Goal: Transaction & Acquisition: Book appointment/travel/reservation

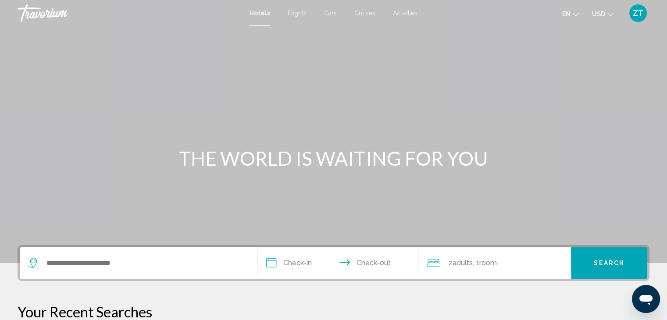
click at [138, 271] on div "Search widget" at bounding box center [139, 263] width 220 height 32
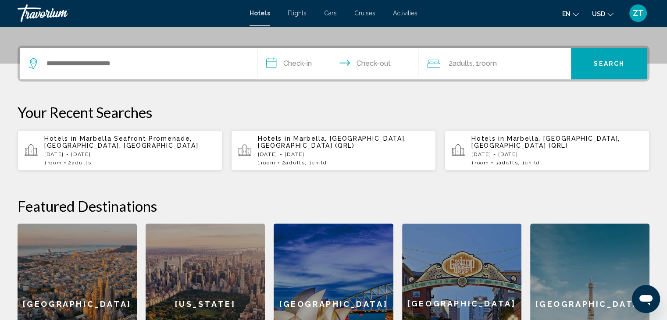
scroll to position [216, 0]
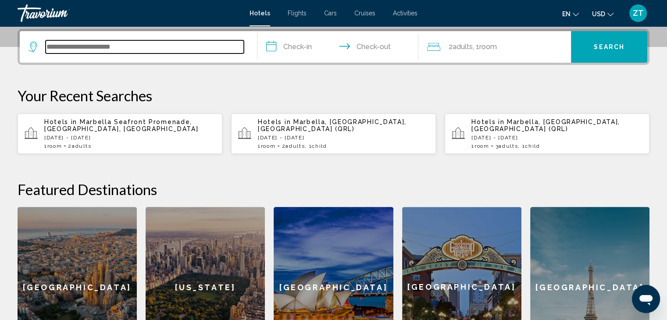
drag, startPoint x: 124, startPoint y: 50, endPoint x: 143, endPoint y: 83, distance: 37.5
click at [127, 57] on div "Search widget" at bounding box center [139, 47] width 220 height 32
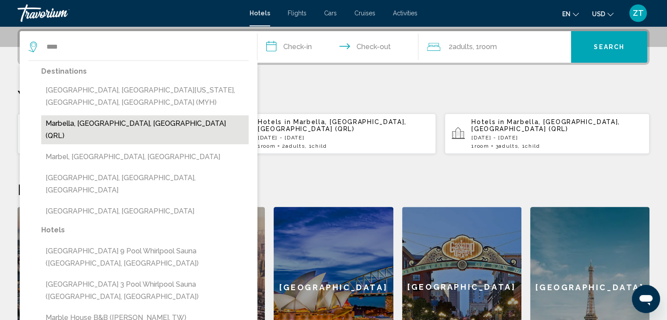
click at [89, 115] on button "Marbella, [GEOGRAPHIC_DATA], [GEOGRAPHIC_DATA] (QRL)" at bounding box center [145, 129] width 208 height 29
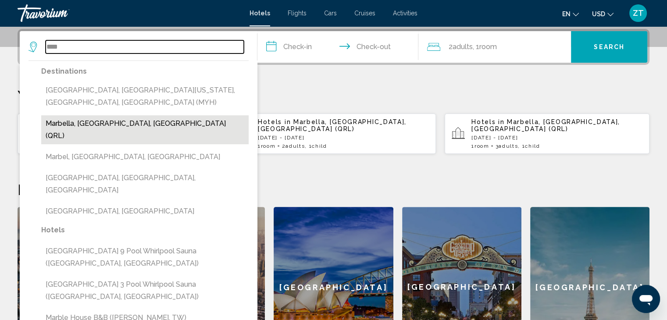
type input "**********"
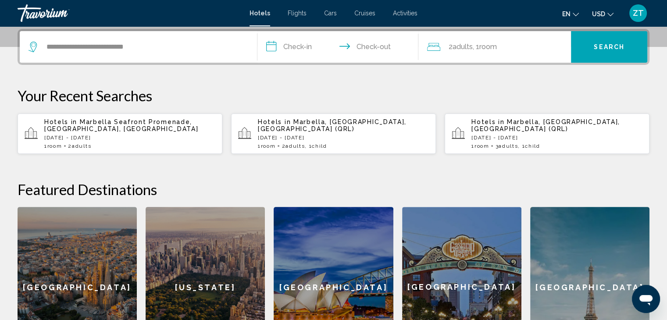
click at [288, 54] on input "**********" at bounding box center [340, 48] width 165 height 34
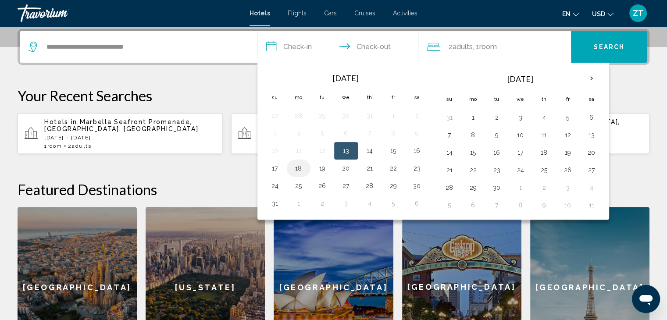
click at [301, 169] on button "18" at bounding box center [299, 168] width 14 height 12
click at [369, 166] on button "21" at bounding box center [370, 168] width 14 height 12
type input "**********"
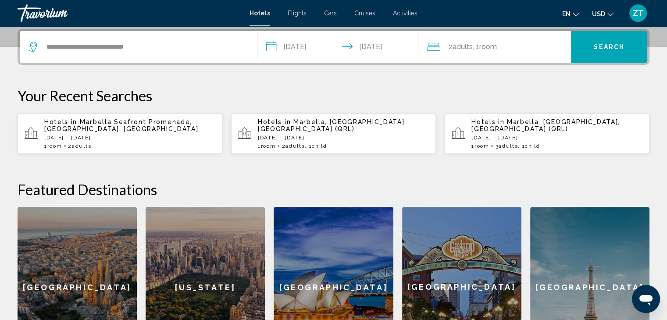
click at [481, 40] on div "2 Adult Adults , 1 Room rooms" at bounding box center [499, 47] width 144 height 32
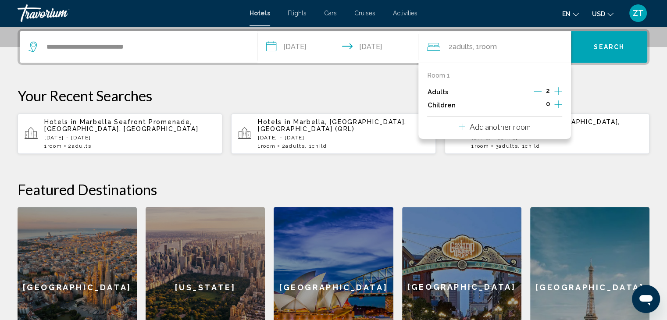
click at [558, 105] on icon "Increment children" at bounding box center [559, 104] width 8 height 11
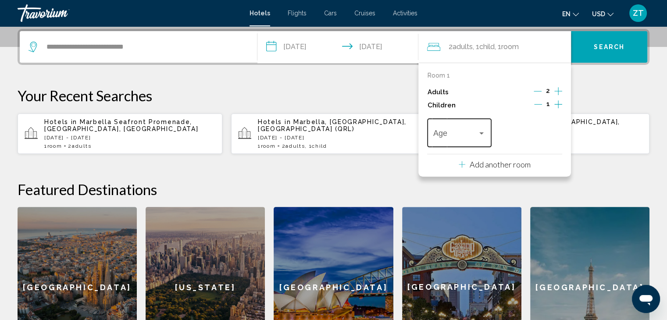
click at [467, 132] on span "Travelers: 2 adults, 1 child" at bounding box center [455, 135] width 44 height 9
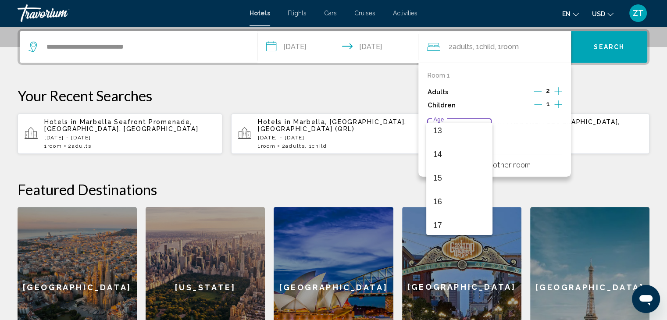
scroll to position [314, 0]
click at [459, 197] on span "16" at bounding box center [459, 200] width 52 height 24
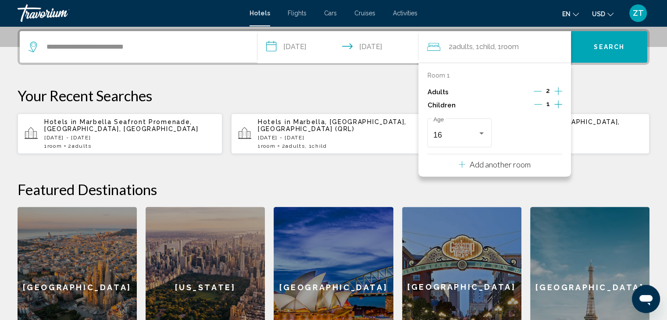
click at [607, 50] on span "Search" at bounding box center [609, 47] width 31 height 7
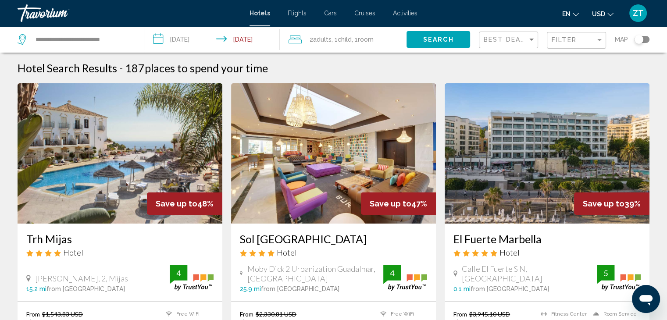
click at [63, 143] on img "Main content" at bounding box center [120, 153] width 205 height 140
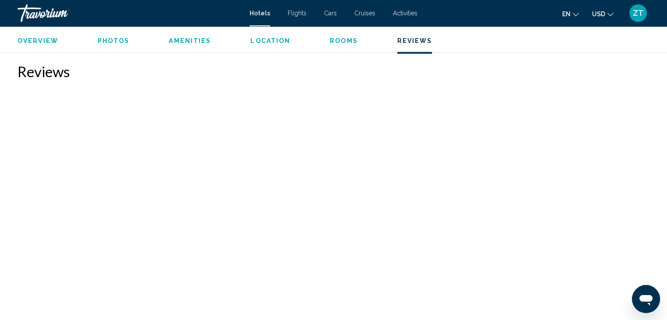
scroll to position [1843, 0]
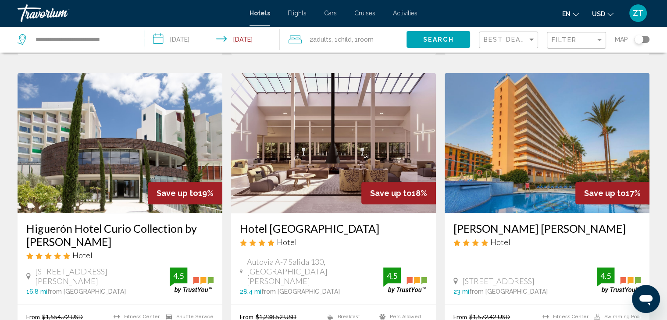
scroll to position [1009, 0]
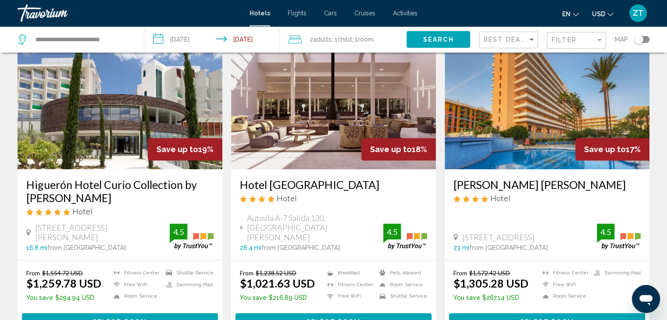
click at [107, 180] on h3 "Higuerón Hotel Curio Collection by [PERSON_NAME]" at bounding box center [119, 191] width 187 height 26
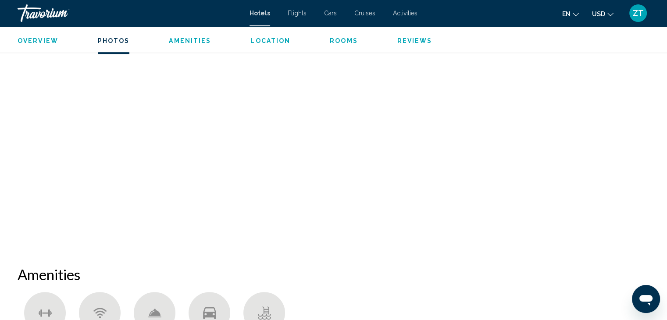
scroll to position [439, 0]
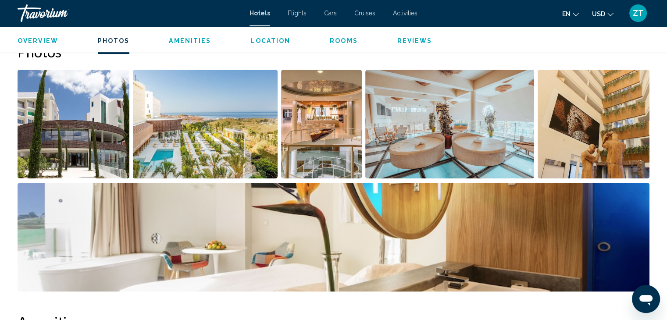
click at [200, 127] on img "Open full-screen image slider" at bounding box center [205, 124] width 145 height 109
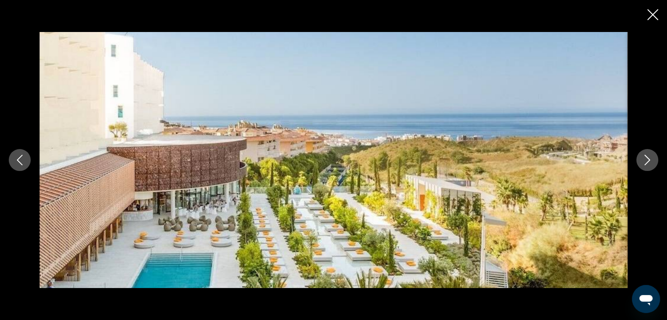
click at [648, 15] on icon "Close slideshow" at bounding box center [653, 14] width 11 height 11
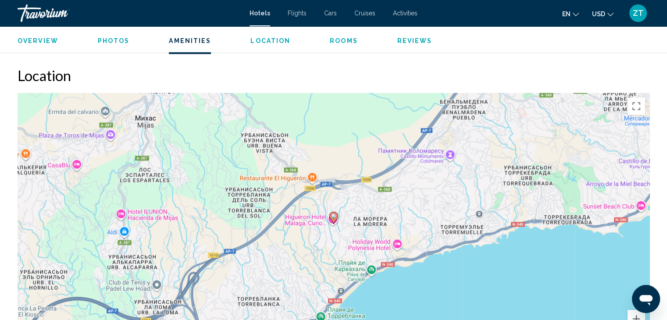
scroll to position [834, 0]
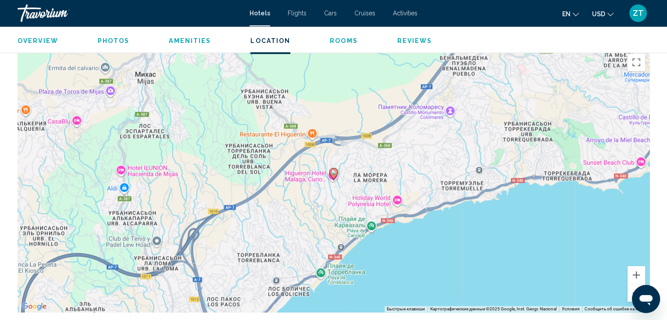
click at [628, 291] on button "Уменьшить" at bounding box center [637, 293] width 18 height 18
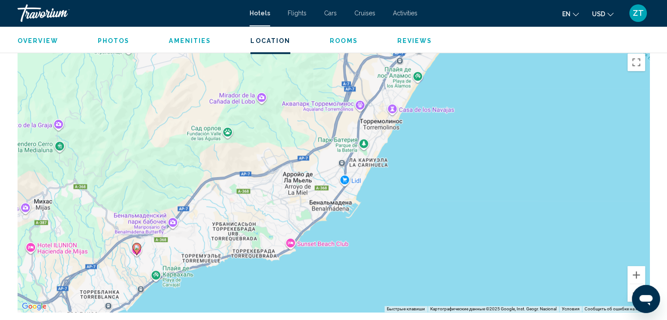
drag, startPoint x: 494, startPoint y: 267, endPoint x: 297, endPoint y: 340, distance: 210.2
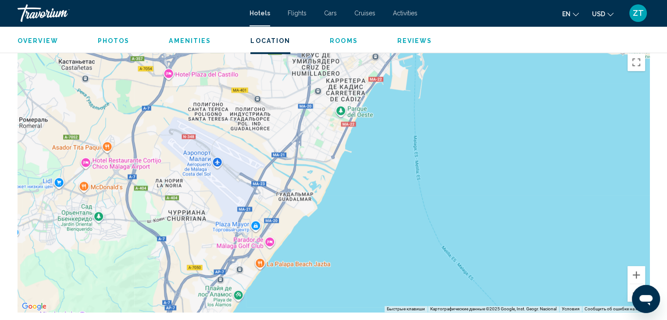
drag, startPoint x: 516, startPoint y: 73, endPoint x: 336, endPoint y: 293, distance: 284.3
click at [336, 293] on div "Чтобы активировать перетаскивание с помощью клавиатуры, нажмите Alt + Ввод. Пос…" at bounding box center [334, 180] width 632 height 263
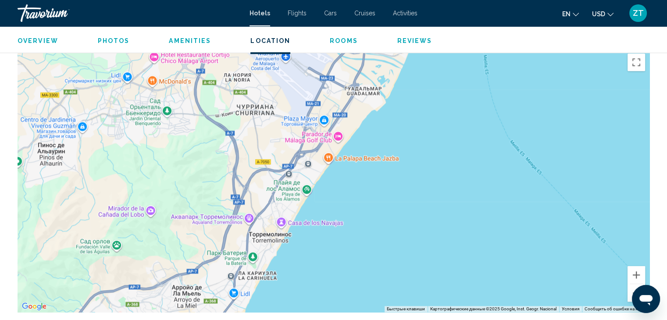
drag, startPoint x: 486, startPoint y: 72, endPoint x: 574, endPoint y: -38, distance: 141.1
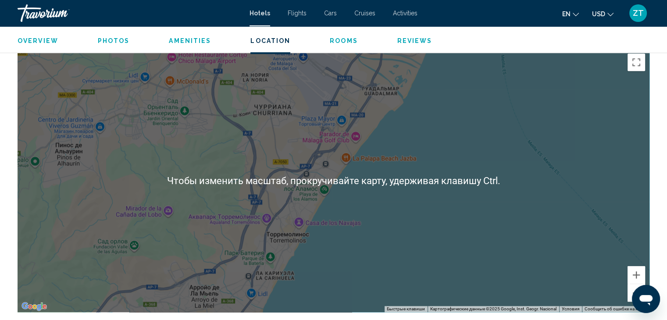
scroll to position [877, 0]
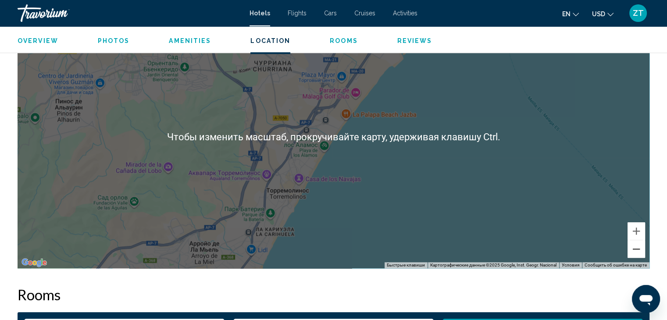
click at [630, 253] on button "Уменьшить" at bounding box center [637, 249] width 18 height 18
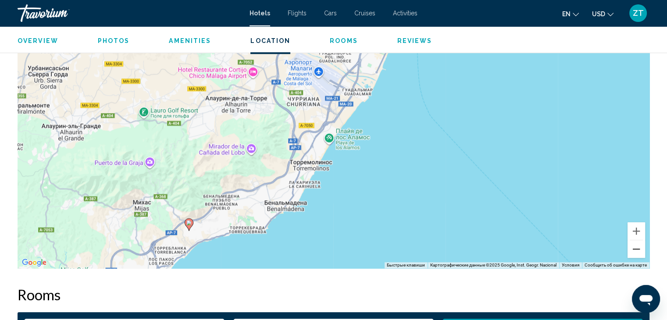
click at [630, 253] on button "Уменьшить" at bounding box center [637, 249] width 18 height 18
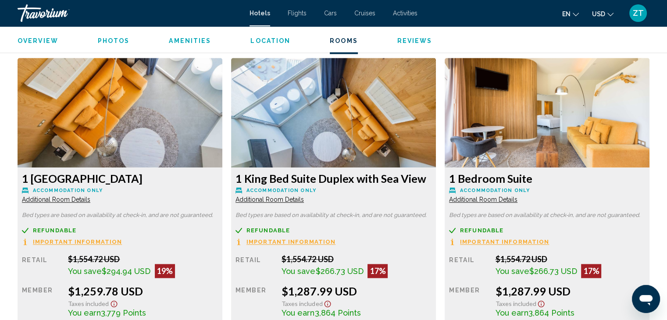
scroll to position [1316, 0]
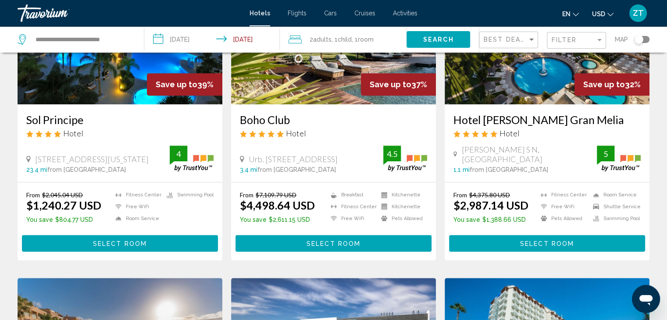
scroll to position [439, 0]
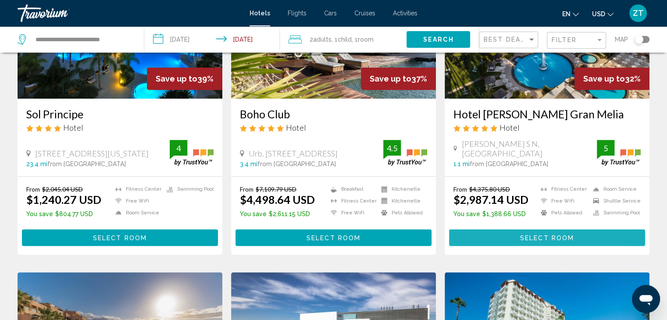
click at [526, 235] on span "Select Room" at bounding box center [547, 238] width 54 height 7
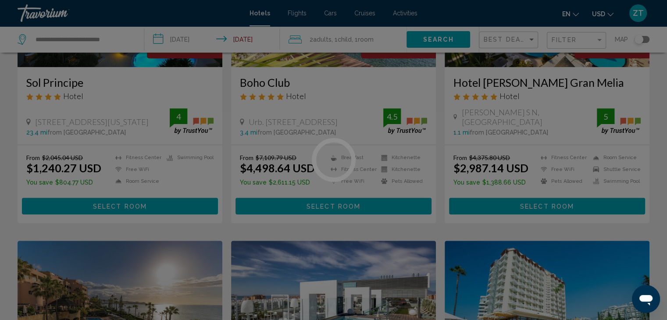
scroll to position [570, 0]
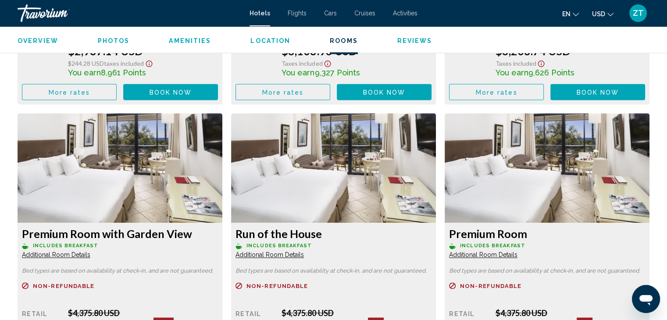
scroll to position [1448, 0]
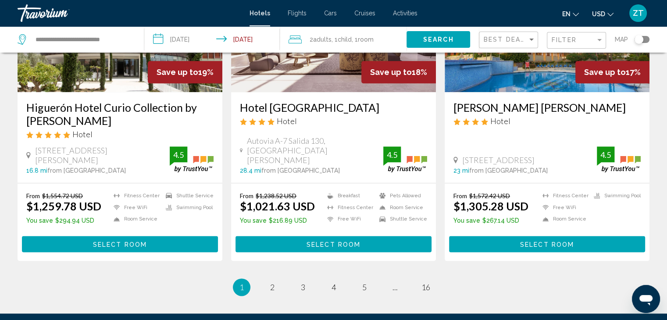
scroll to position [1097, 0]
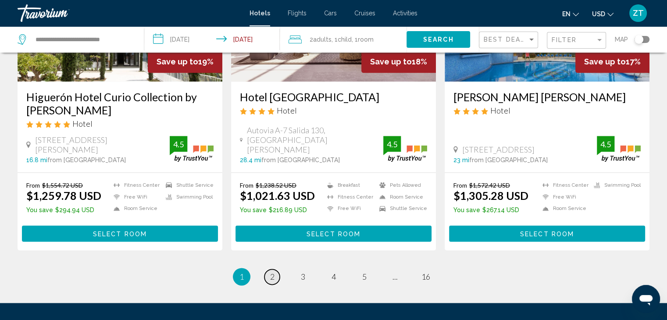
click at [271, 277] on span "2" at bounding box center [272, 277] width 4 height 10
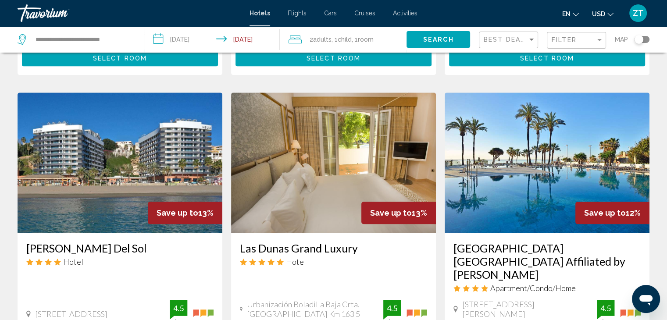
scroll to position [702, 0]
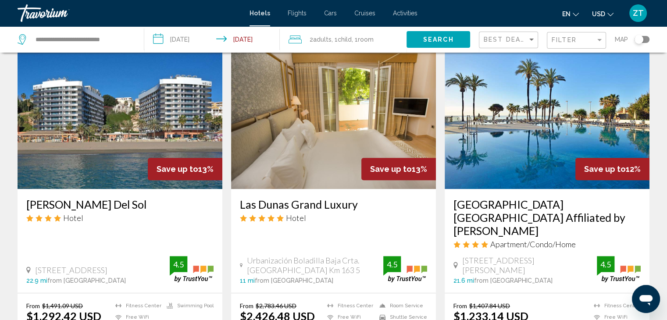
click at [495, 198] on h3 "[GEOGRAPHIC_DATA] [GEOGRAPHIC_DATA] Affiliated by [PERSON_NAME]" at bounding box center [547, 217] width 187 height 39
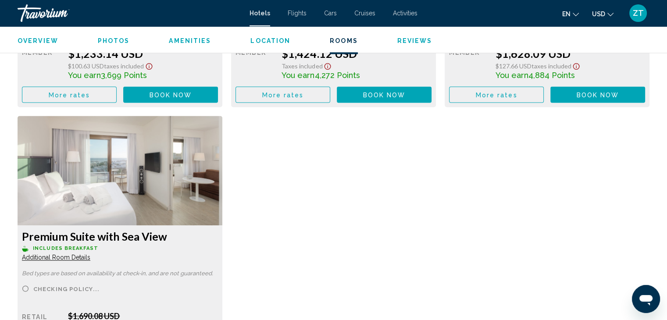
scroll to position [1448, 0]
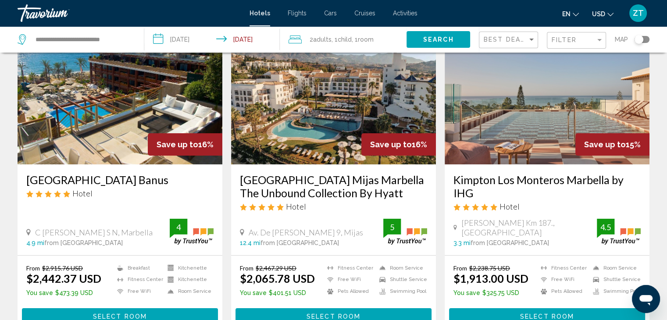
scroll to position [44, 0]
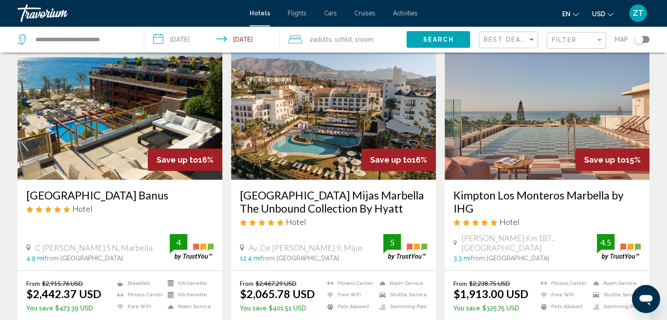
click at [315, 206] on h3 "[GEOGRAPHIC_DATA] Mijas Marbella The Unbound Collection By Hyatt" at bounding box center [333, 202] width 187 height 26
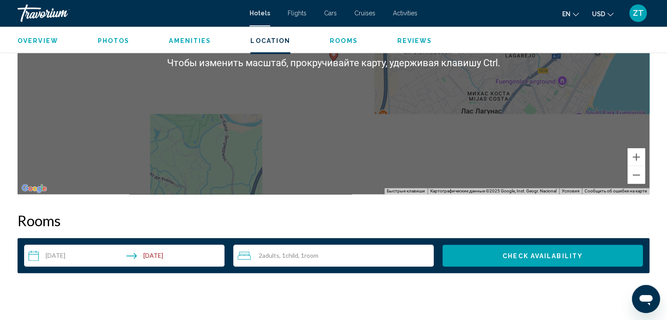
scroll to position [965, 0]
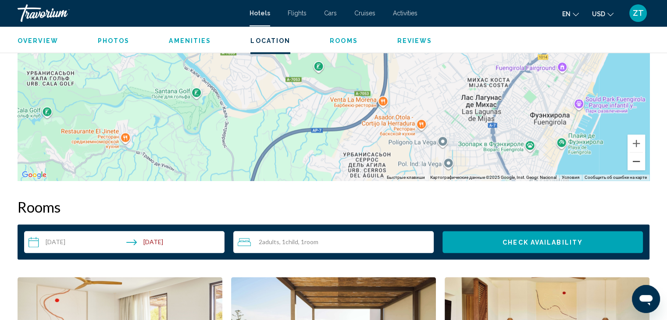
click at [640, 165] on button "Уменьшить" at bounding box center [637, 162] width 18 height 18
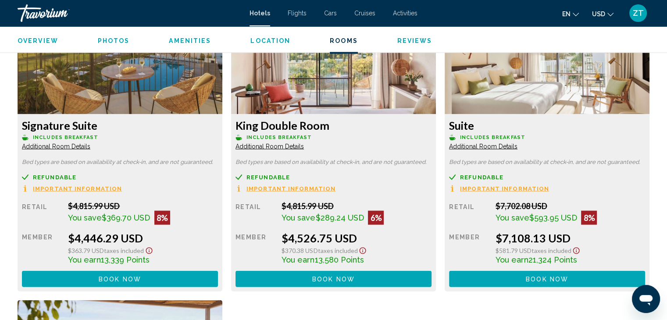
scroll to position [1974, 0]
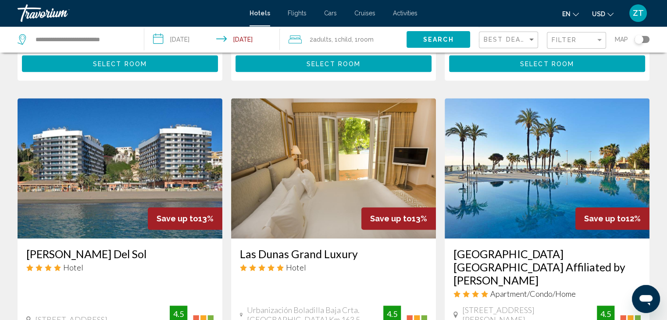
scroll to position [658, 0]
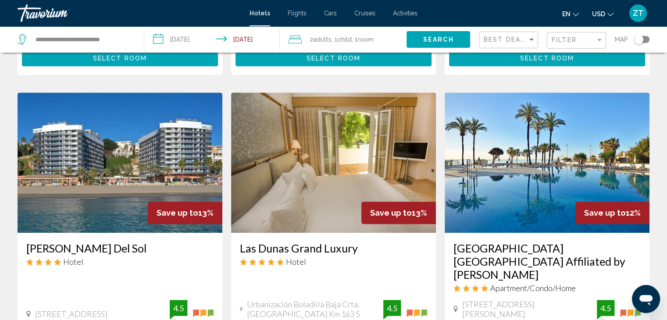
click at [81, 242] on h3 "[PERSON_NAME] Del Sol" at bounding box center [119, 248] width 187 height 13
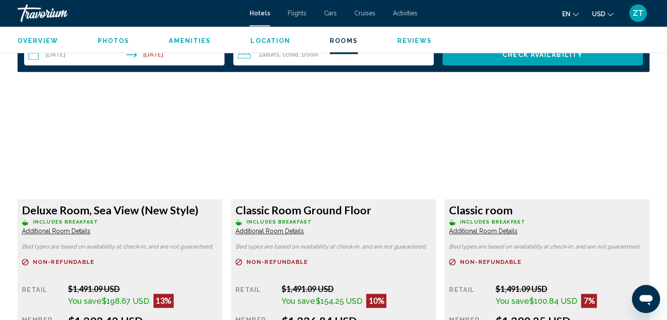
scroll to position [1184, 0]
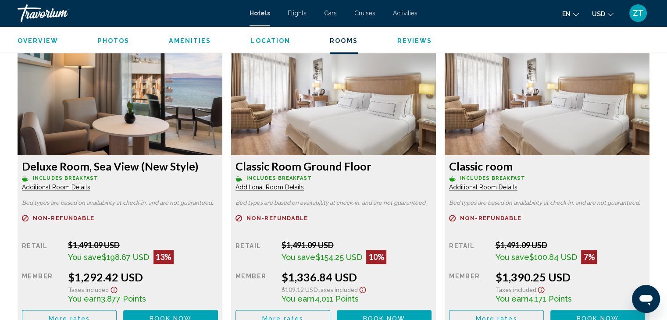
click at [154, 113] on img "Main content" at bounding box center [120, 101] width 205 height 110
click at [190, 92] on img "Main content" at bounding box center [120, 101] width 205 height 110
click at [187, 125] on img "Main content" at bounding box center [120, 101] width 205 height 110
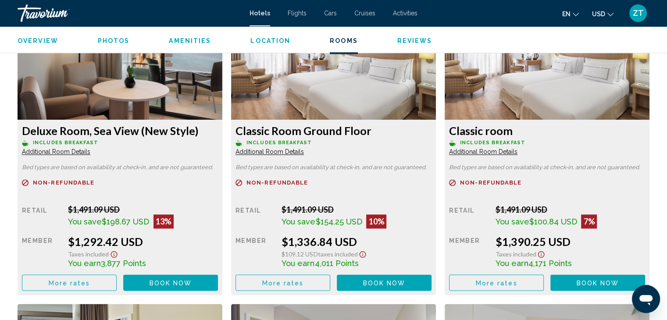
scroll to position [1316, 0]
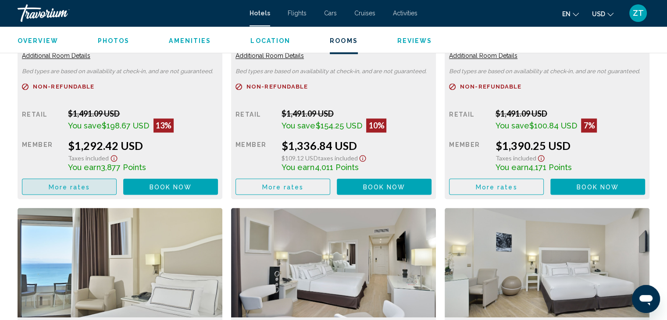
click at [79, 183] on button "More rates" at bounding box center [69, 187] width 95 height 16
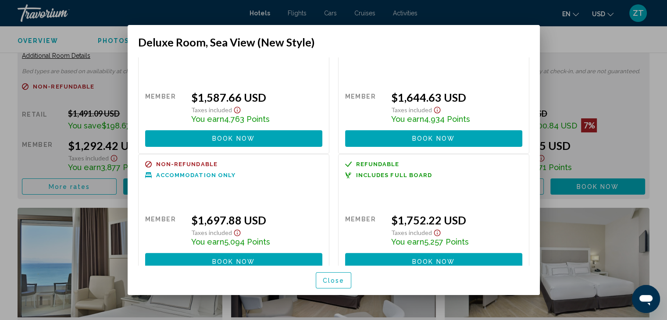
scroll to position [335, 0]
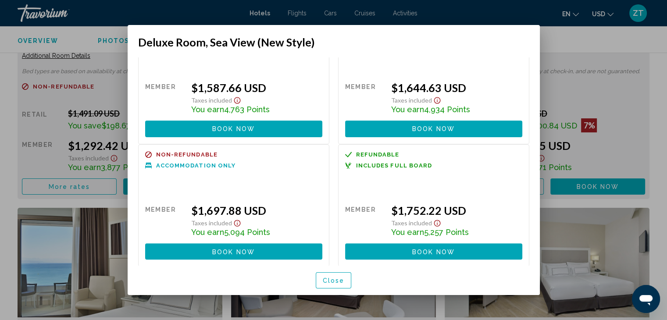
click at [333, 278] on span "Close" at bounding box center [334, 280] width 22 height 7
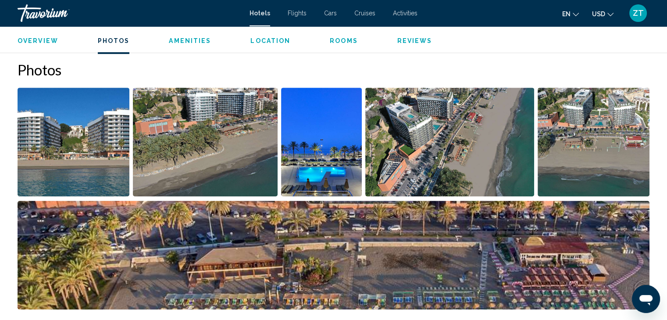
scroll to position [395, 0]
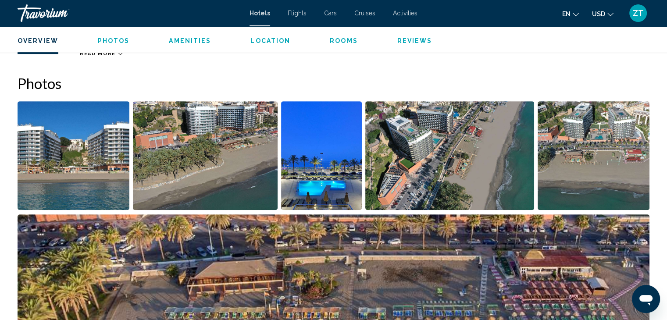
click at [420, 149] on img "Open full-screen image slider" at bounding box center [449, 155] width 169 height 109
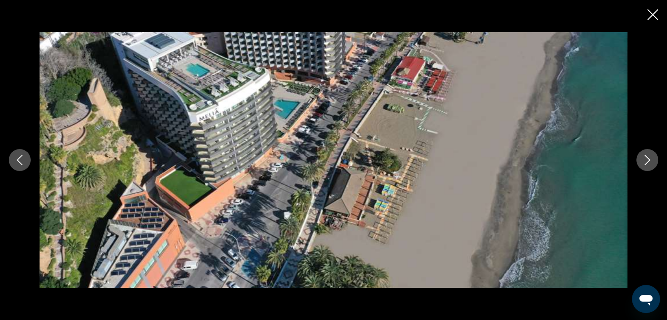
click at [230, 88] on img "Main content" at bounding box center [333, 160] width 588 height 256
click at [655, 11] on icon "Close slideshow" at bounding box center [653, 14] width 11 height 11
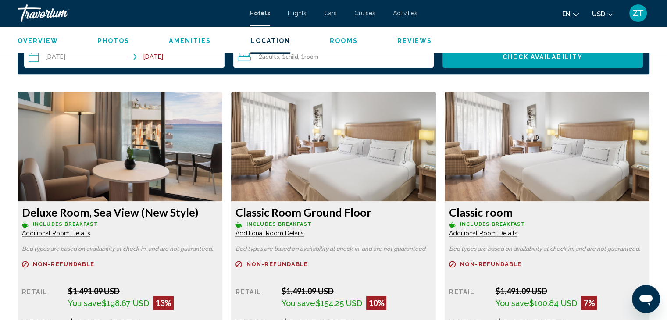
scroll to position [1141, 0]
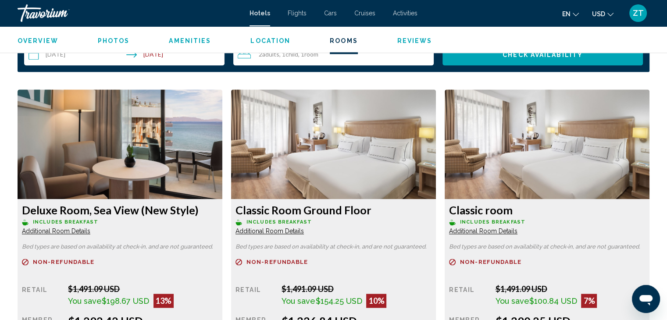
click at [222, 120] on img "Main content" at bounding box center [120, 144] width 205 height 110
click at [222, 150] on img "Main content" at bounding box center [120, 144] width 205 height 110
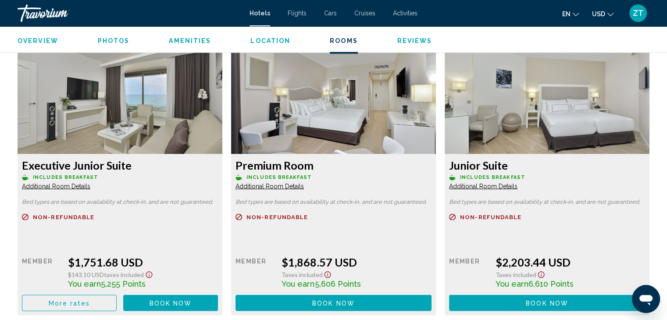
scroll to position [1799, 0]
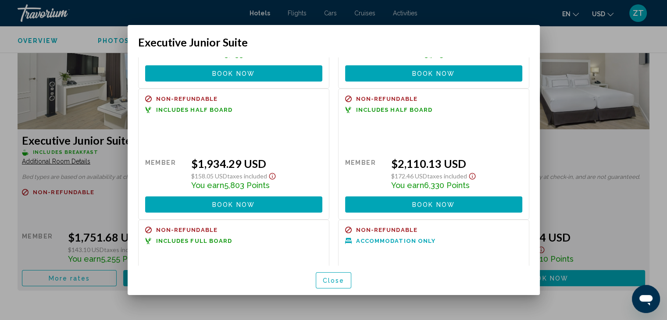
scroll to position [87, 0]
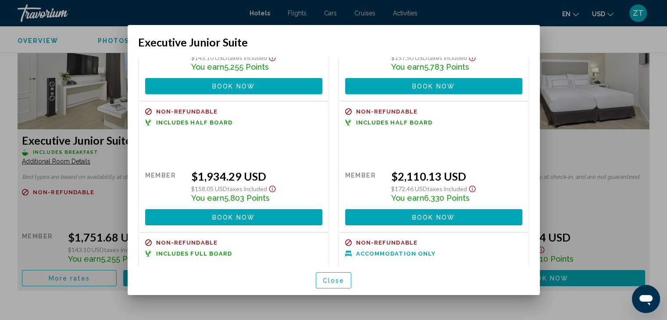
click at [341, 277] on span "Close" at bounding box center [334, 280] width 22 height 7
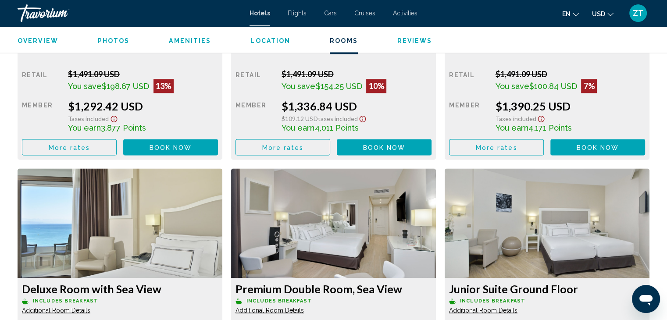
scroll to position [1404, 0]
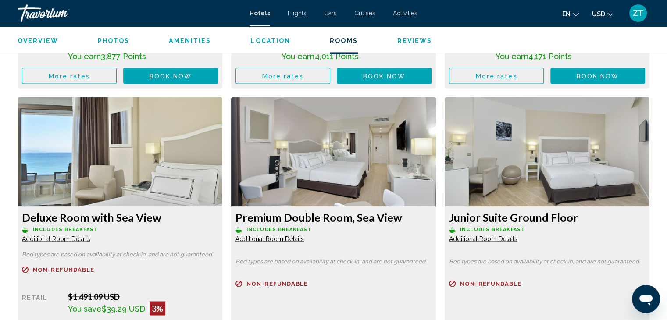
scroll to position [1448, 0]
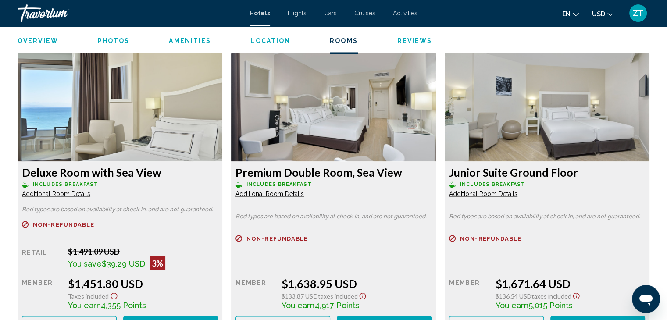
scroll to position [1492, 0]
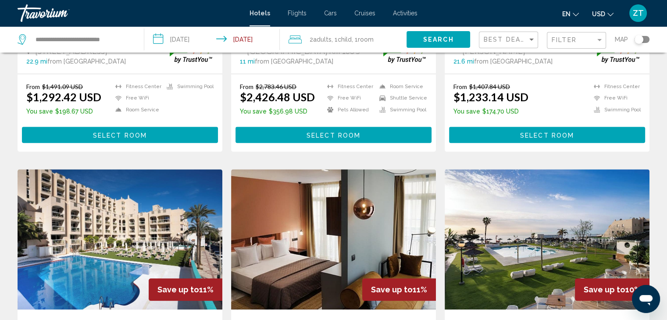
scroll to position [1009, 0]
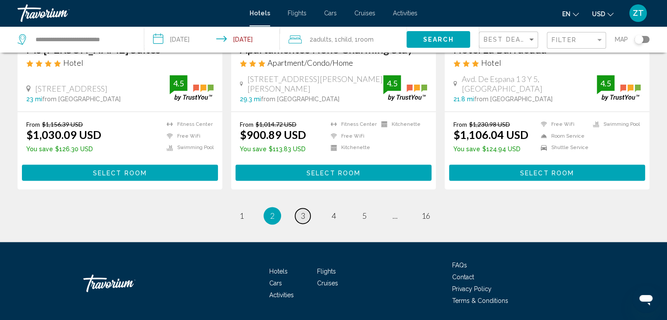
click at [301, 211] on span "3" at bounding box center [303, 216] width 4 height 10
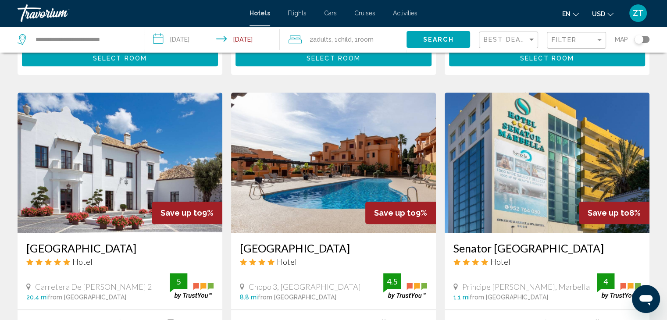
scroll to position [702, 0]
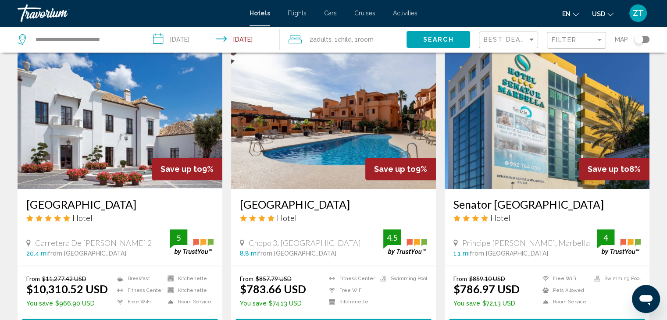
click at [296, 198] on h3 "[GEOGRAPHIC_DATA]" at bounding box center [333, 204] width 187 height 13
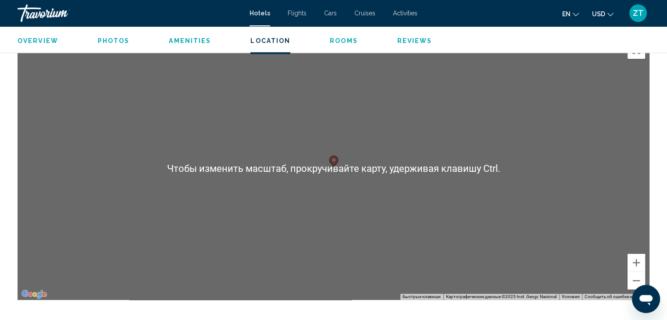
scroll to position [834, 0]
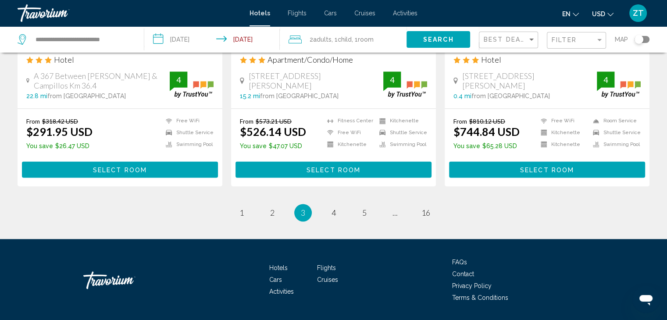
scroll to position [1184, 0]
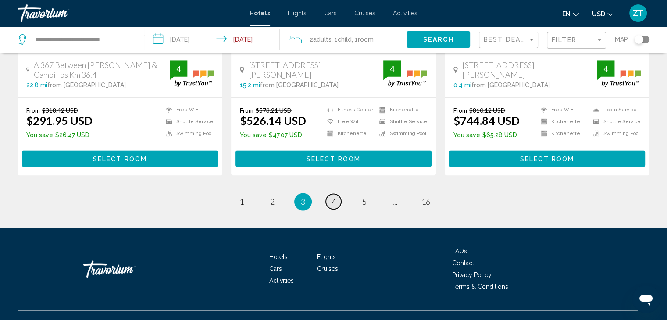
click at [332, 197] on span "4" at bounding box center [334, 202] width 4 height 10
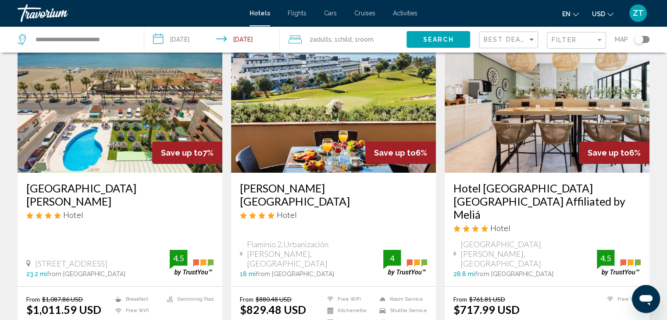
scroll to position [53, 0]
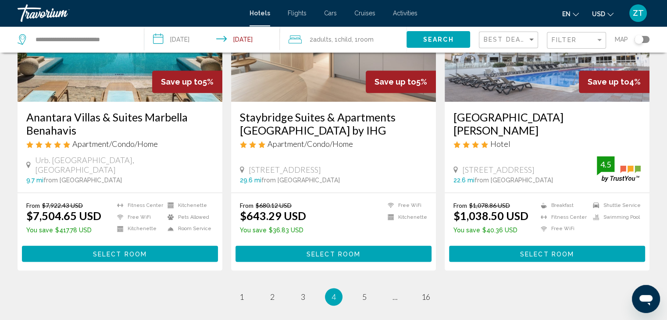
scroll to position [1189, 0]
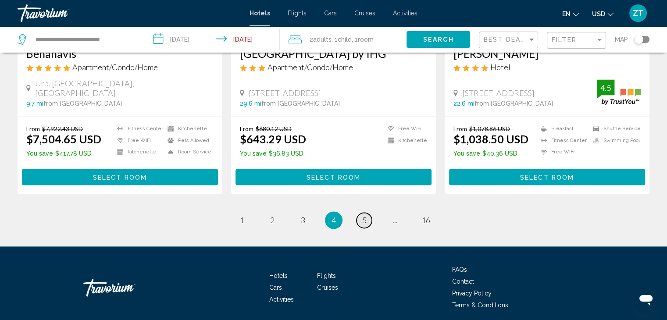
click at [363, 215] on span "5" at bounding box center [364, 220] width 4 height 10
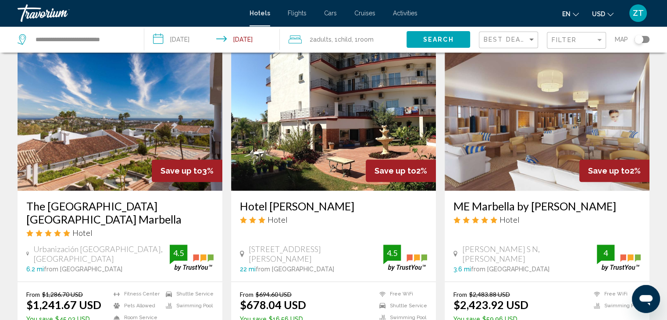
scroll to position [1035, 0]
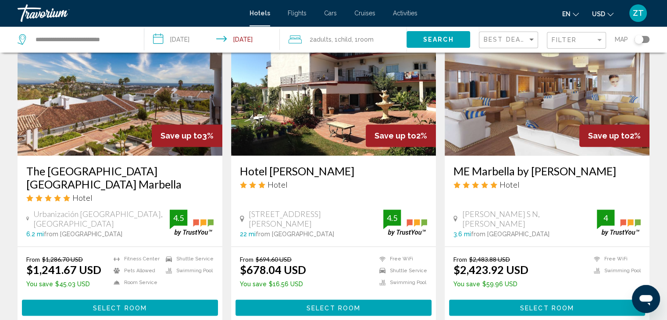
click at [82, 170] on h3 "The [GEOGRAPHIC_DATA] [GEOGRAPHIC_DATA] Marbella" at bounding box center [119, 178] width 187 height 26
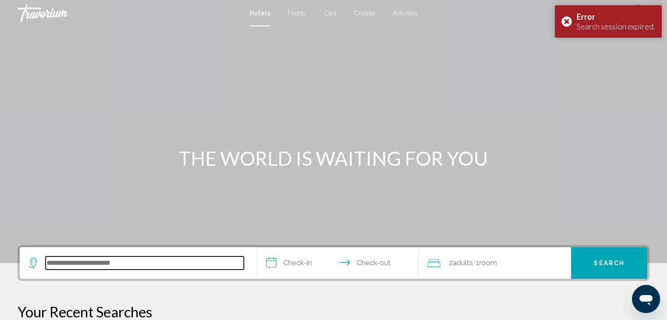
click at [121, 260] on input "Search widget" at bounding box center [145, 263] width 198 height 13
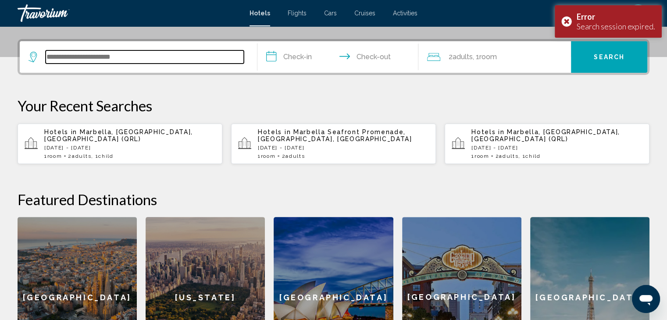
scroll to position [216, 0]
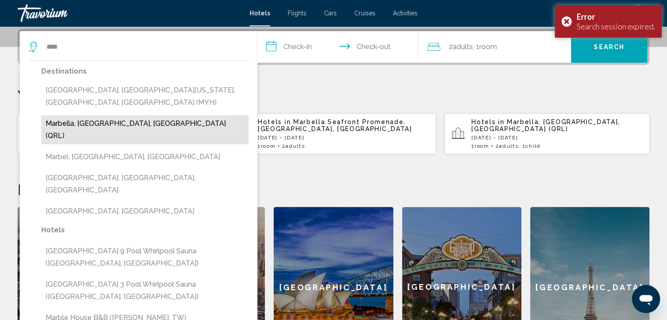
click at [95, 115] on button "Marbella, [GEOGRAPHIC_DATA], [GEOGRAPHIC_DATA] (QRL)" at bounding box center [145, 129] width 208 height 29
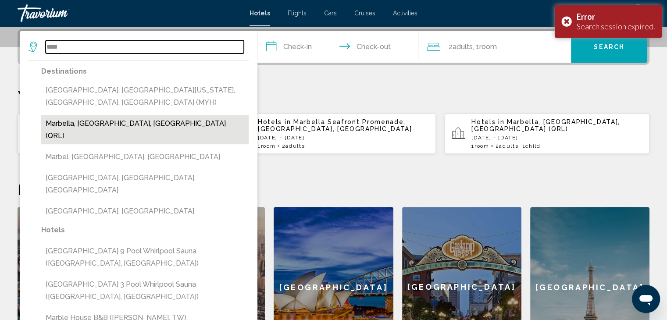
type input "**********"
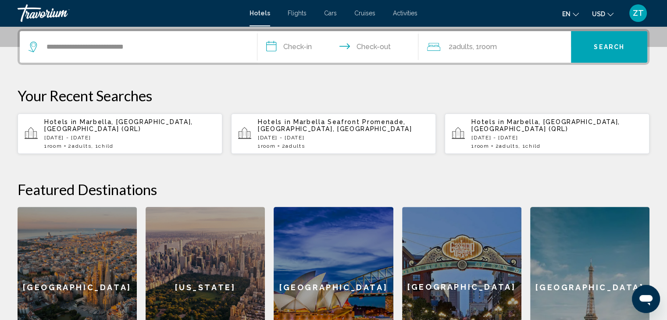
click at [302, 41] on input "**********" at bounding box center [340, 48] width 165 height 34
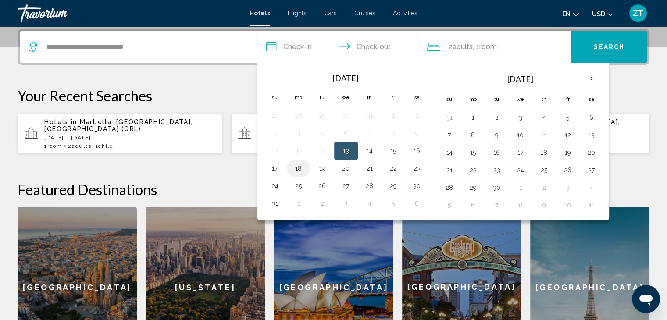
click at [295, 166] on button "18" at bounding box center [299, 168] width 14 height 12
click at [376, 164] on td "21" at bounding box center [370, 169] width 24 height 18
click at [369, 167] on button "21" at bounding box center [370, 168] width 14 height 12
type input "**********"
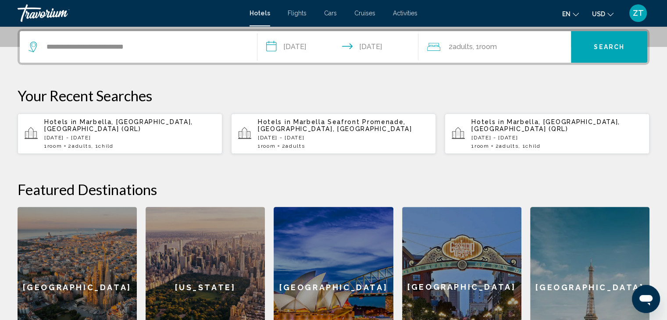
click at [505, 43] on div "2 Adult Adults , 1 Room rooms" at bounding box center [499, 47] width 144 height 12
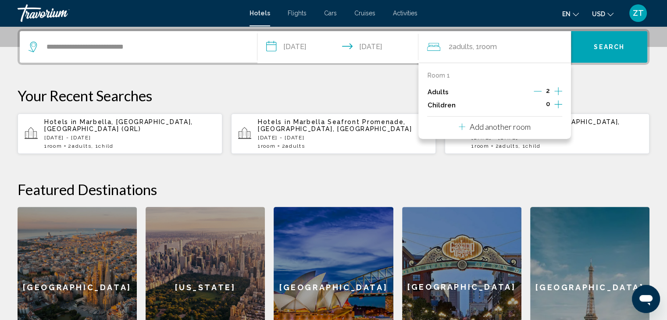
click at [558, 103] on icon "Increment children" at bounding box center [559, 104] width 8 height 8
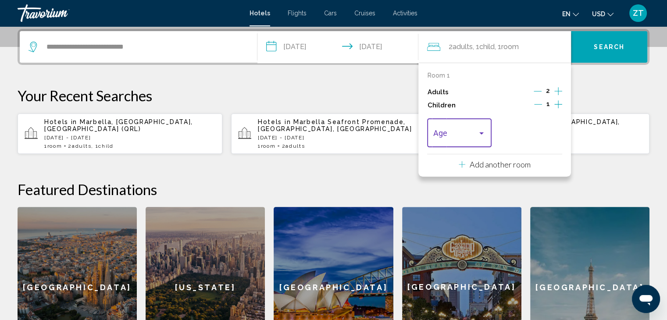
click at [456, 132] on span "Travelers: 2 adults, 1 child" at bounding box center [455, 135] width 44 height 9
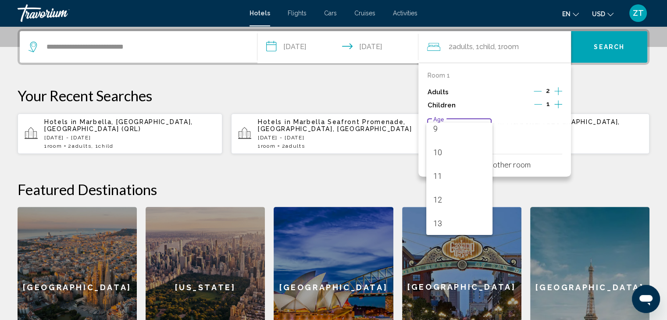
scroll to position [314, 0]
click at [447, 203] on span "16" at bounding box center [459, 200] width 52 height 24
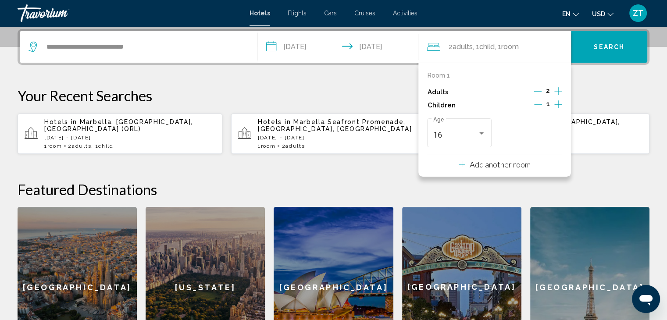
click at [594, 44] on span "Search" at bounding box center [609, 47] width 31 height 7
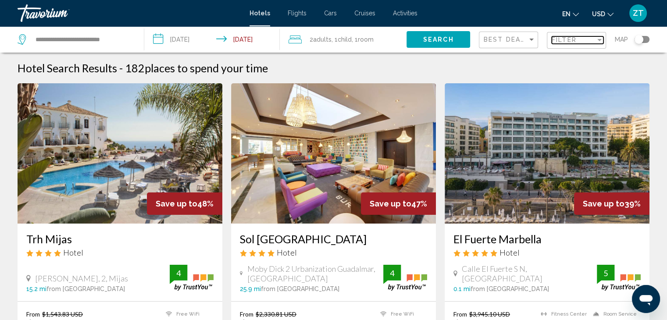
click at [569, 38] on span "Filter" at bounding box center [564, 39] width 25 height 7
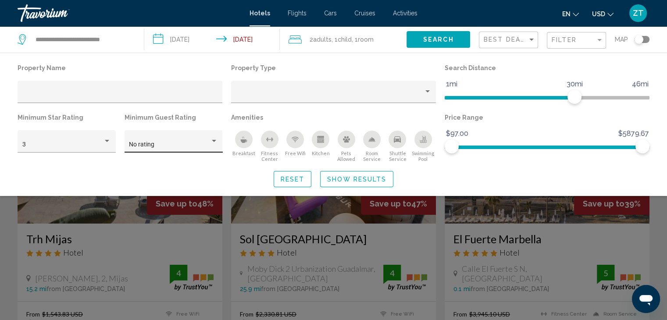
click at [195, 140] on div "No rating" at bounding box center [173, 144] width 89 height 18
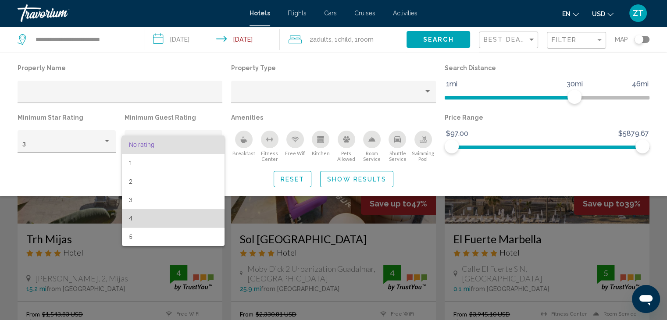
click at [170, 222] on span "4" at bounding box center [173, 218] width 89 height 18
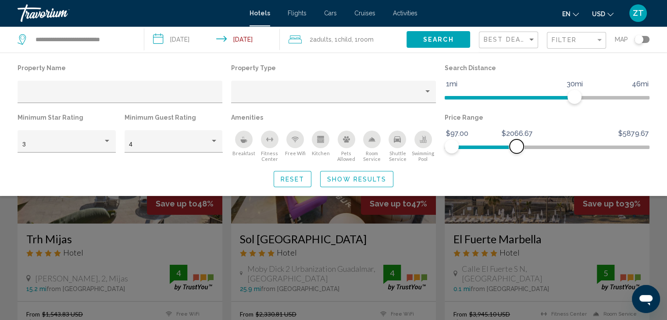
drag, startPoint x: 647, startPoint y: 142, endPoint x: 517, endPoint y: 150, distance: 130.6
click at [517, 150] on span "Hotel Filters" at bounding box center [517, 147] width 14 height 14
click at [363, 179] on span "Show Results" at bounding box center [356, 179] width 59 height 7
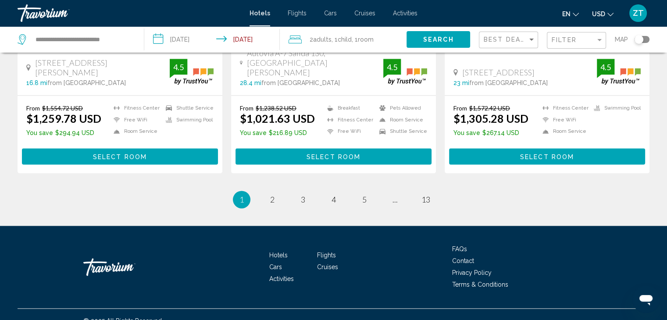
scroll to position [1184, 0]
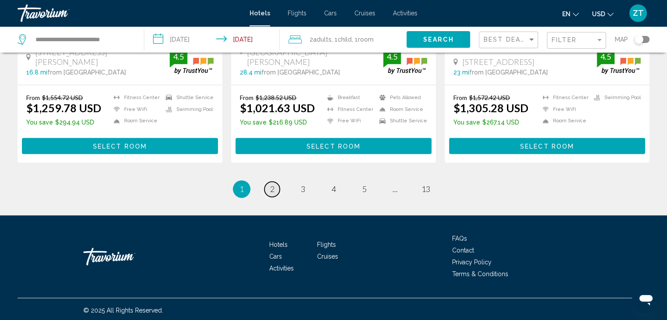
click at [270, 186] on span "2" at bounding box center [272, 189] width 4 height 10
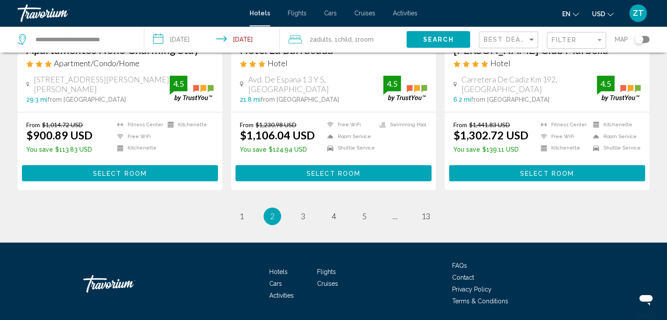
scroll to position [1197, 0]
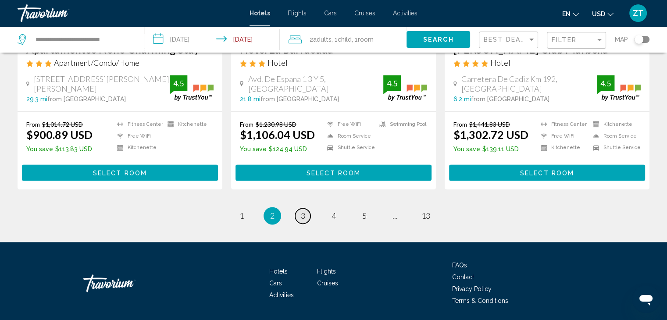
click at [301, 211] on span "3" at bounding box center [303, 216] width 4 height 10
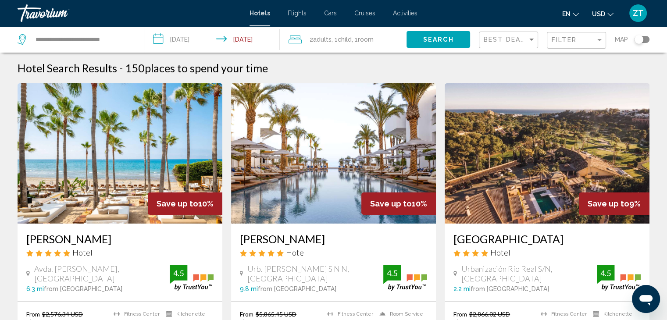
scroll to position [1, 0]
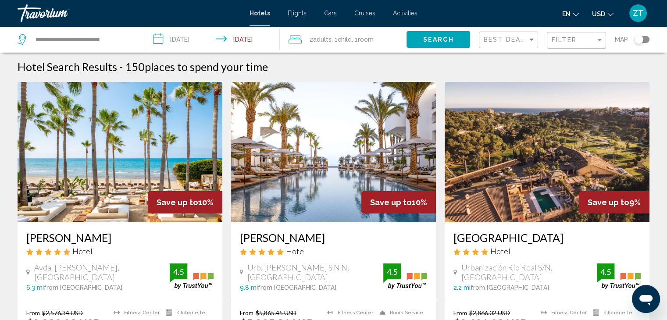
click at [60, 237] on h3 "[PERSON_NAME]" at bounding box center [119, 237] width 187 height 13
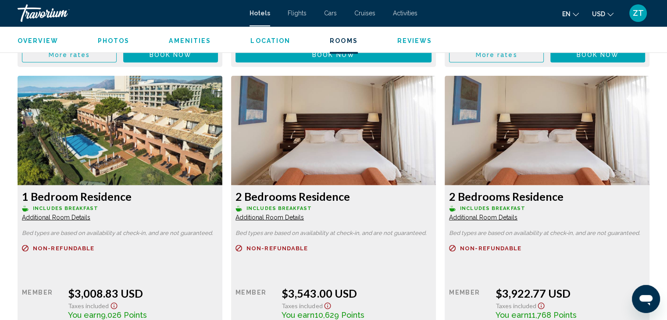
scroll to position [2024, 0]
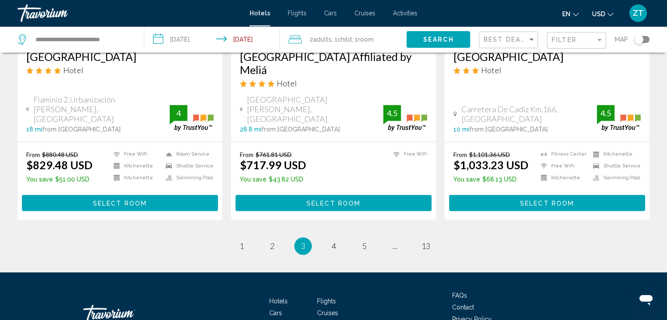
scroll to position [1198, 0]
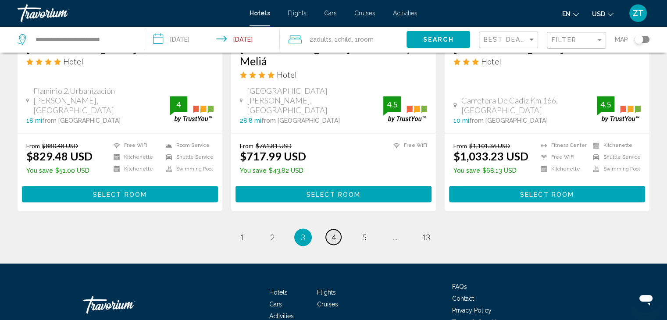
click at [335, 229] on link "page 4" at bounding box center [333, 236] width 15 height 15
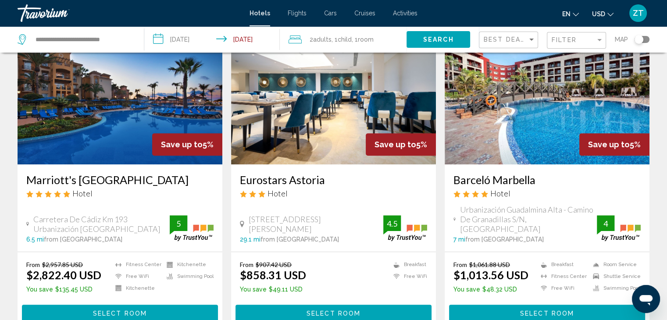
scroll to position [369, 0]
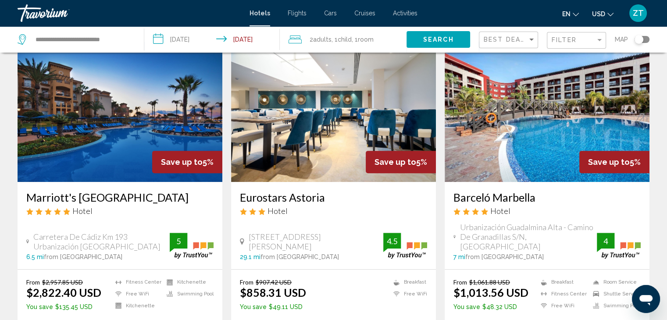
click at [478, 197] on h3 "Barceló Marbella" at bounding box center [547, 197] width 187 height 13
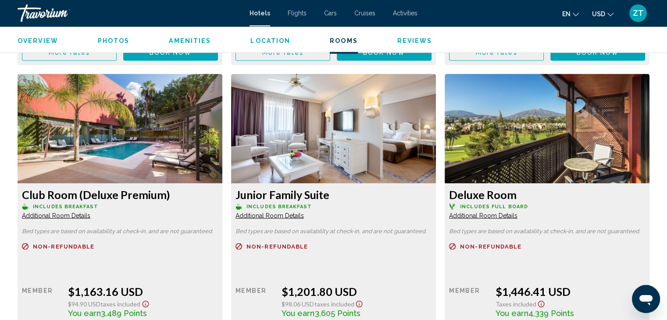
scroll to position [1755, 0]
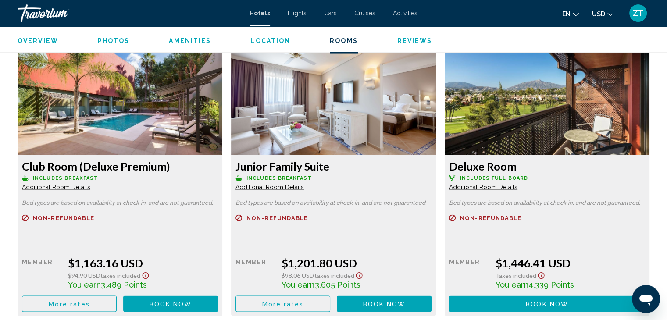
scroll to position [1772, 0]
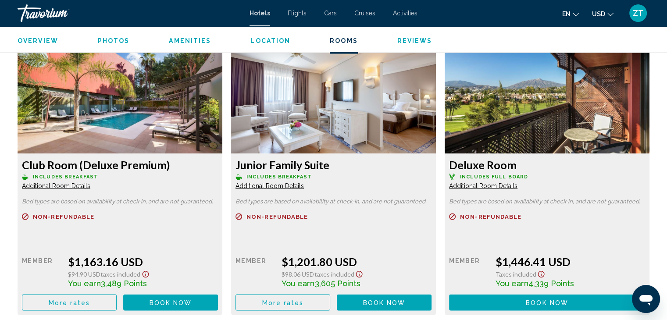
click at [283, 304] on span "More rates" at bounding box center [283, 303] width 42 height 7
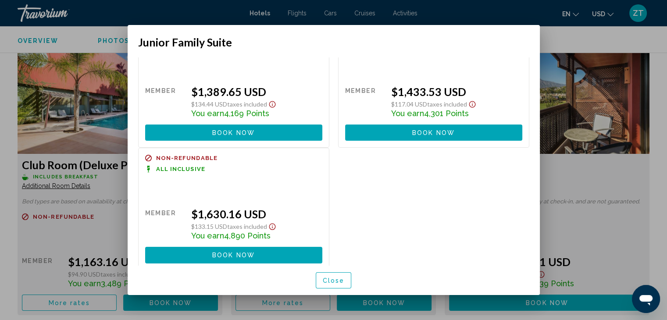
scroll to position [176, 0]
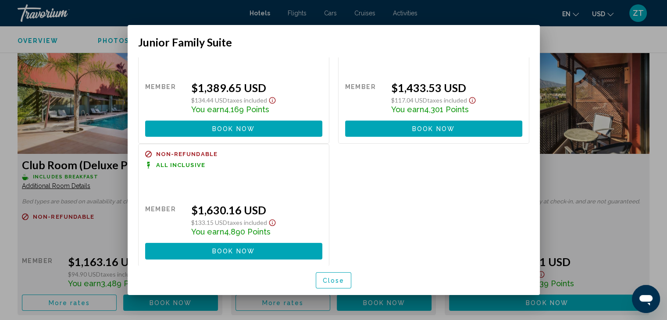
click at [191, 157] on div "Refundable Non-refundable Non-refundable All Inclusive" at bounding box center [233, 165] width 177 height 28
click at [192, 160] on div "Refundable Non-refundable Non-refundable All Inclusive" at bounding box center [233, 165] width 177 height 28
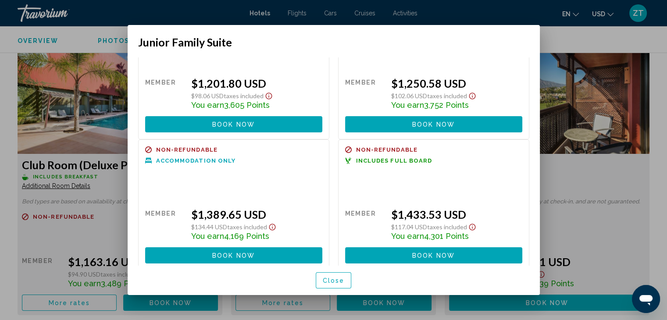
scroll to position [0, 0]
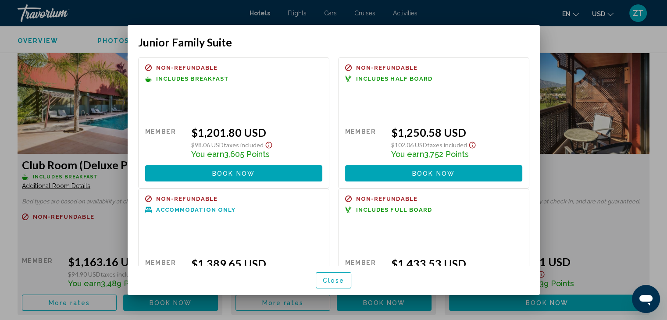
click at [635, 149] on div at bounding box center [333, 160] width 667 height 320
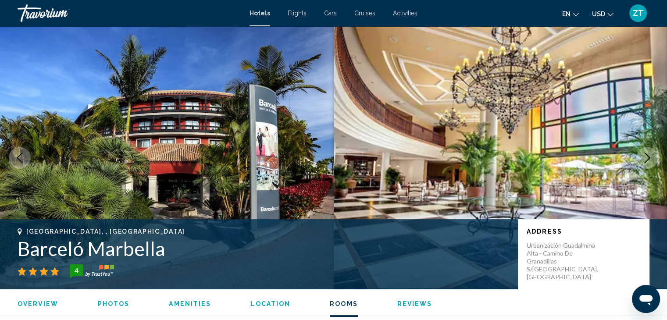
scroll to position [1772, 0]
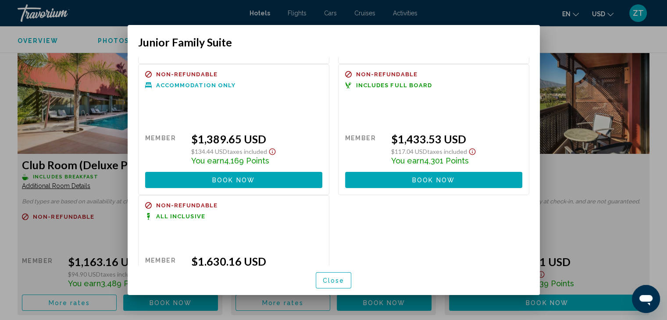
scroll to position [176, 0]
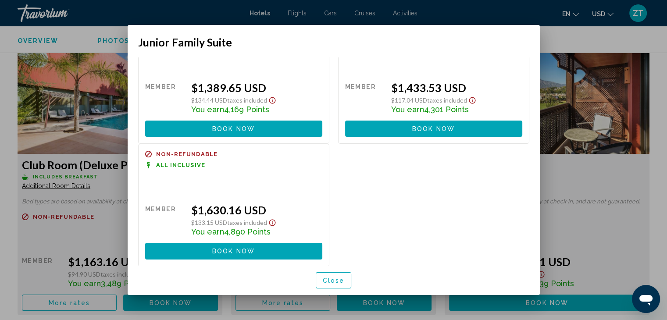
click at [596, 44] on div at bounding box center [333, 160] width 667 height 320
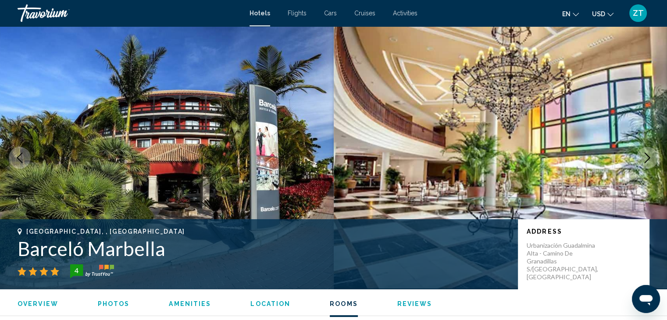
scroll to position [1772, 0]
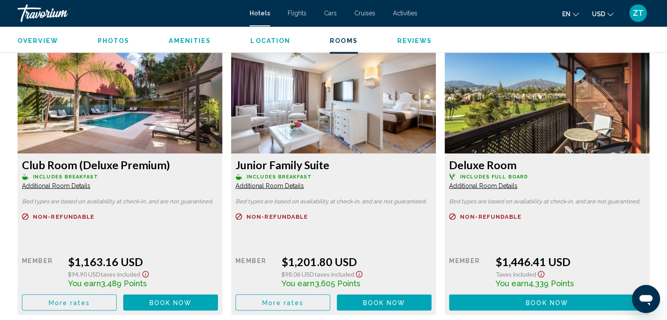
click at [596, 44] on ul "Overview Photos Amenities Location Rooms Reviews Check Availability" at bounding box center [334, 40] width 632 height 10
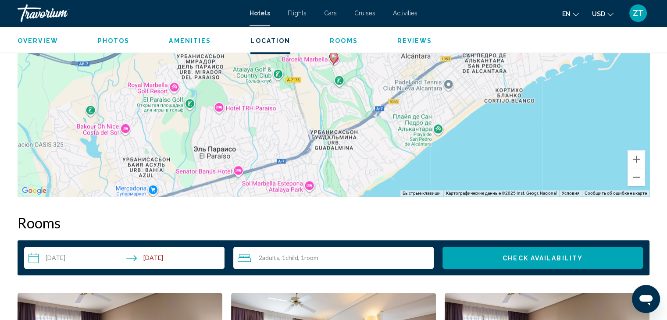
scroll to position [946, 0]
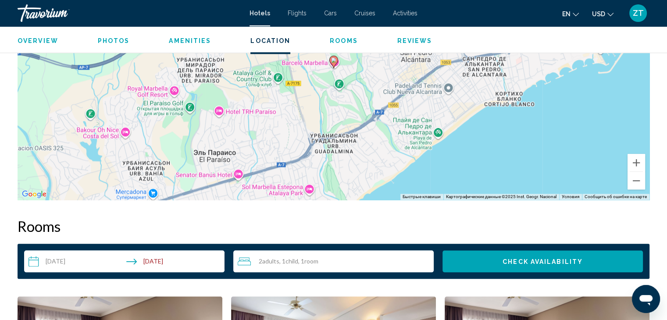
click at [539, 255] on button "Check Availability" at bounding box center [543, 261] width 200 height 22
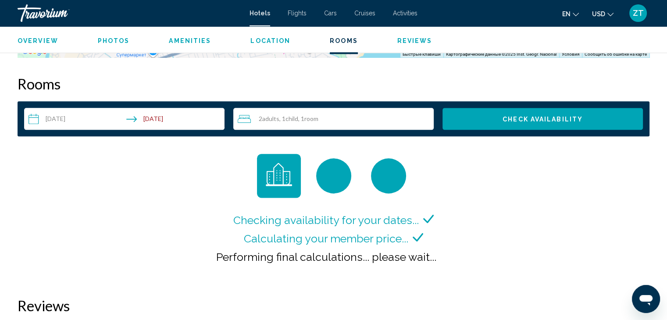
scroll to position [1082, 0]
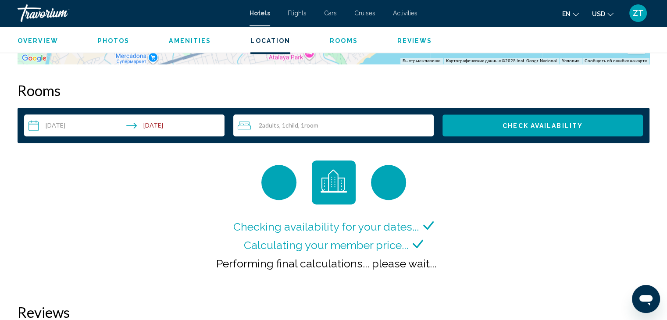
click at [540, 125] on span "Check Availability" at bounding box center [543, 125] width 80 height 7
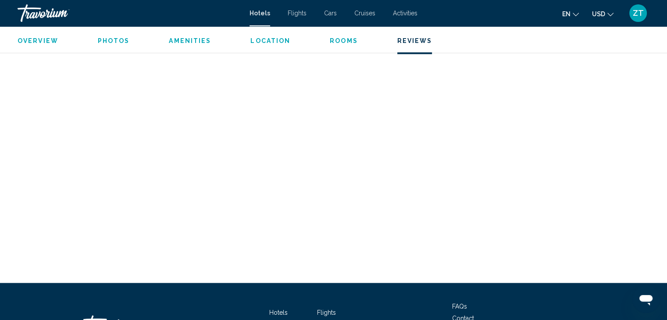
scroll to position [1544, 0]
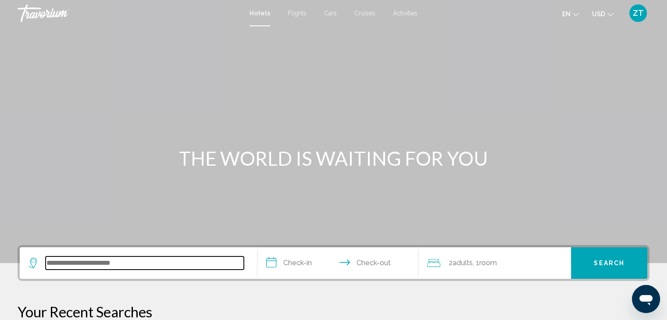
click at [119, 267] on input "Search widget" at bounding box center [145, 263] width 198 height 13
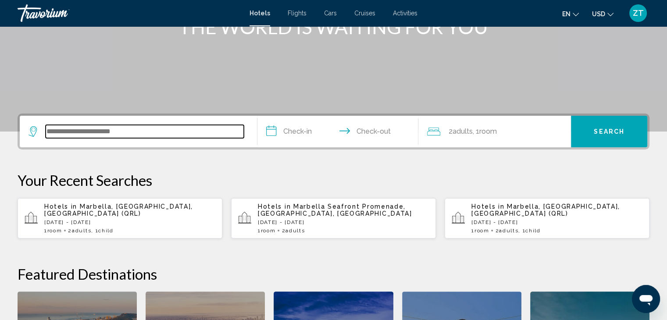
scroll to position [216, 0]
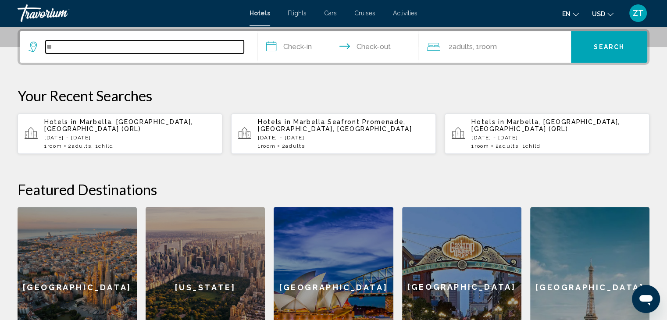
type input "*"
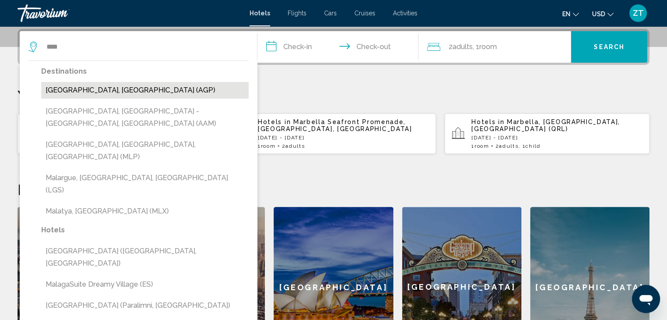
click at [94, 88] on button "[GEOGRAPHIC_DATA], [GEOGRAPHIC_DATA] (AGP)" at bounding box center [145, 90] width 208 height 17
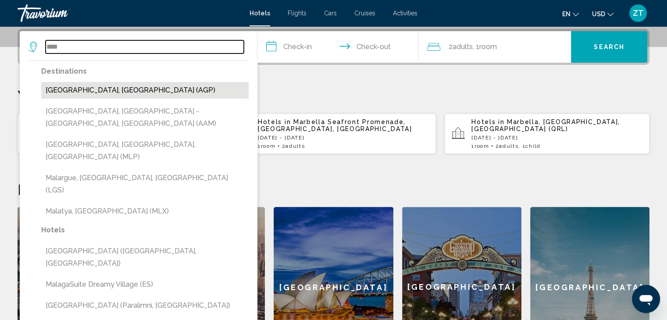
type input "**********"
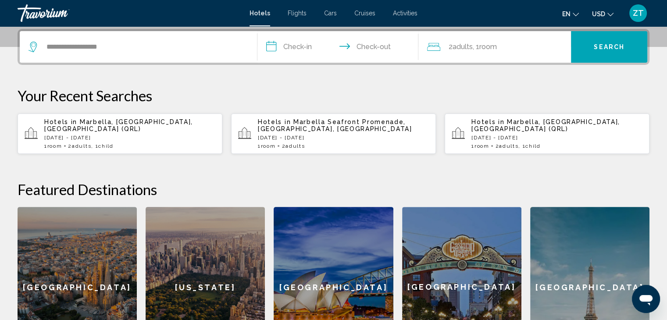
click at [302, 36] on input "**********" at bounding box center [340, 48] width 165 height 34
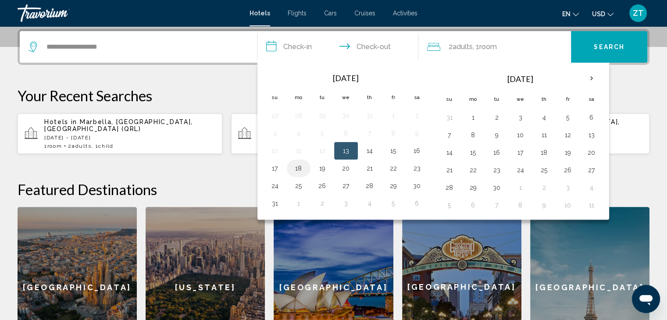
click at [301, 167] on button "18" at bounding box center [299, 168] width 14 height 12
click at [344, 169] on button "20" at bounding box center [346, 168] width 14 height 12
type input "**********"
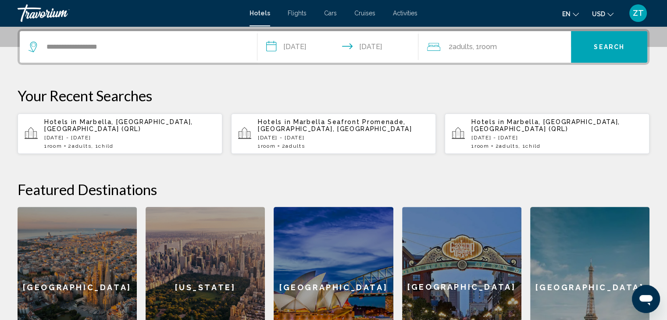
click at [503, 36] on div "2 Adult Adults , 1 Room rooms" at bounding box center [499, 47] width 144 height 32
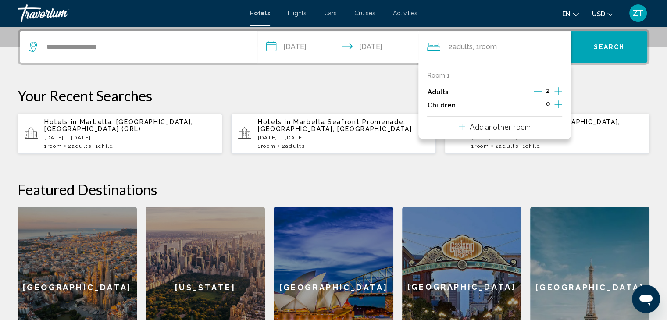
click at [558, 102] on icon "Increment children" at bounding box center [559, 104] width 8 height 8
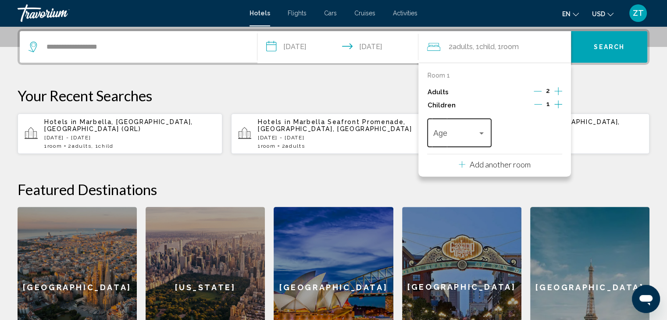
click at [462, 127] on div "Age" at bounding box center [459, 131] width 52 height 31
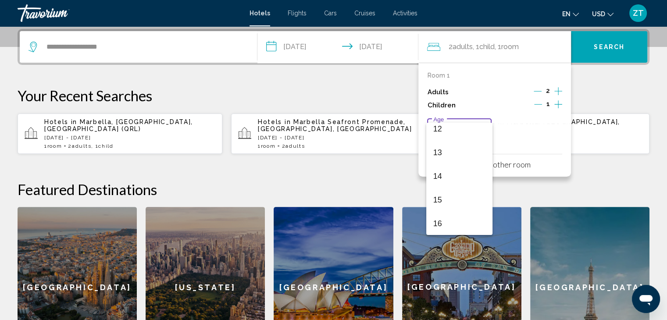
scroll to position [297, 0]
click at [451, 228] on span "16" at bounding box center [459, 217] width 52 height 24
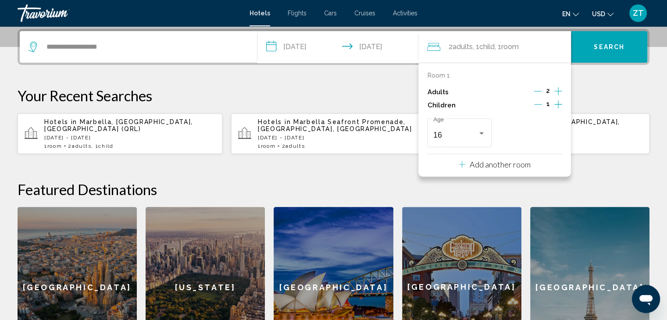
click at [609, 47] on span "Search" at bounding box center [609, 47] width 31 height 7
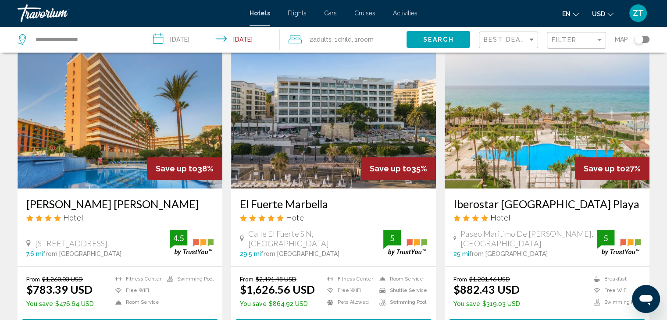
scroll to position [53, 0]
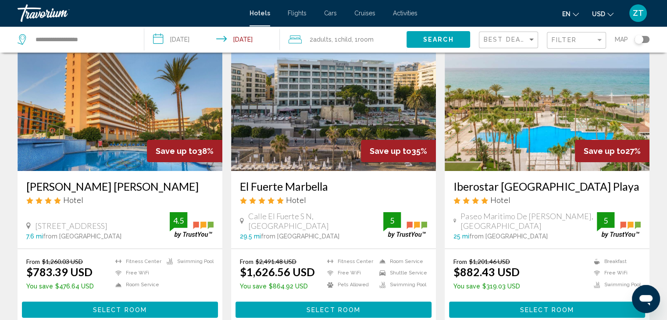
click at [509, 188] on h3 "Iberostar Málaga Playa" at bounding box center [547, 186] width 187 height 13
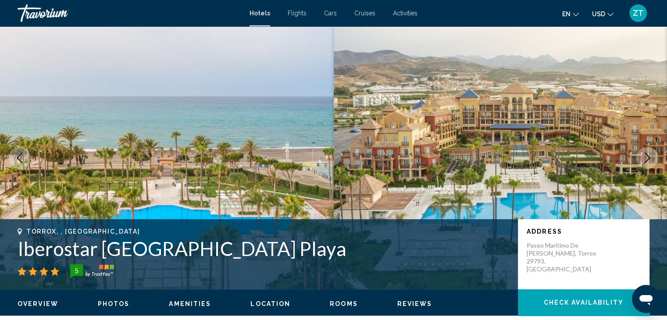
click at [643, 160] on icon "Next image" at bounding box center [647, 158] width 11 height 11
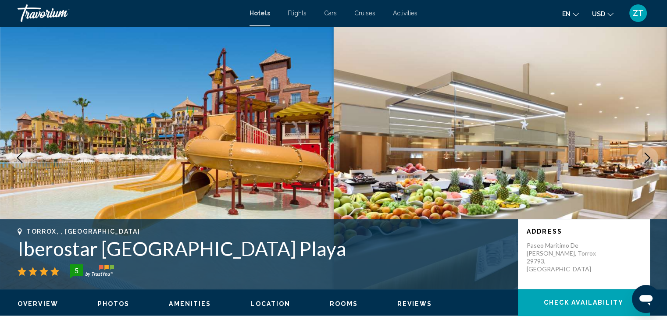
click at [643, 160] on icon "Next image" at bounding box center [647, 158] width 11 height 11
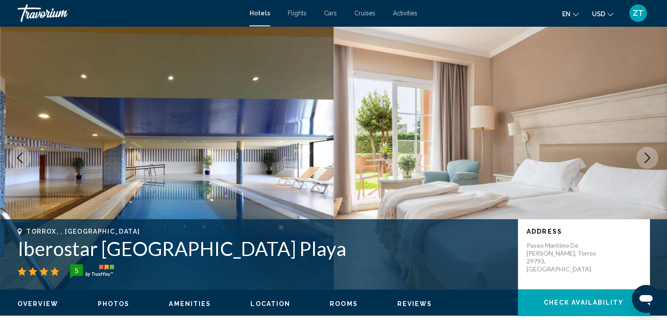
click at [643, 160] on icon "Next image" at bounding box center [647, 158] width 11 height 11
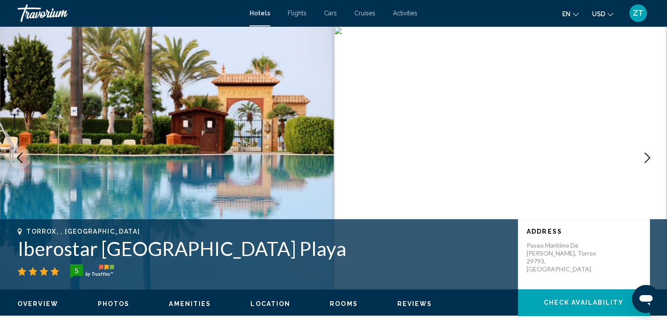
click at [643, 160] on icon "Next image" at bounding box center [647, 158] width 11 height 11
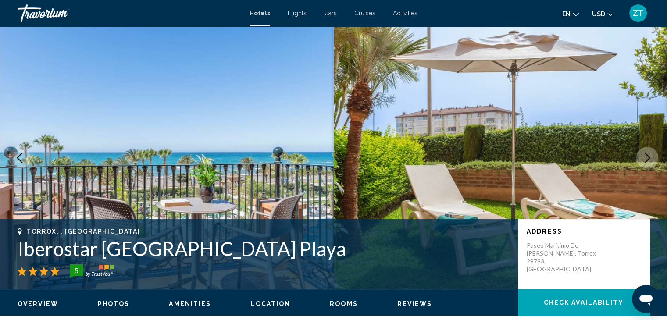
click at [643, 160] on icon "Next image" at bounding box center [647, 158] width 11 height 11
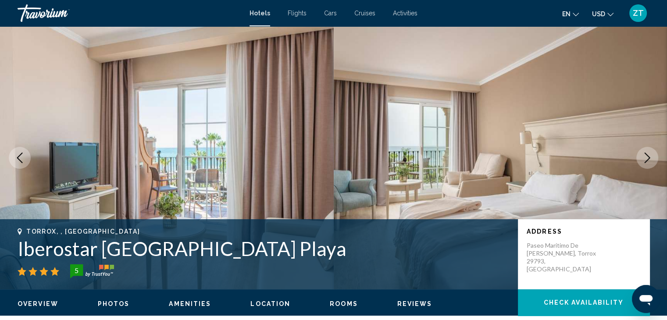
click at [643, 160] on icon "Next image" at bounding box center [647, 158] width 11 height 11
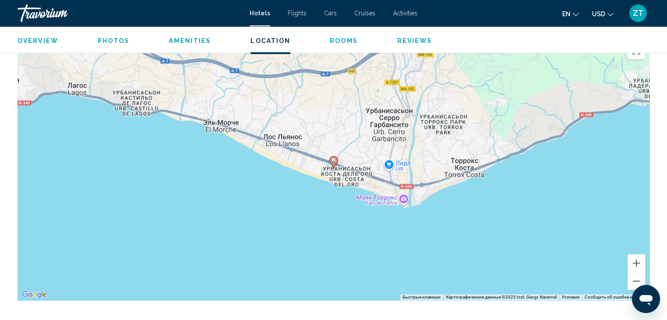
scroll to position [807, 0]
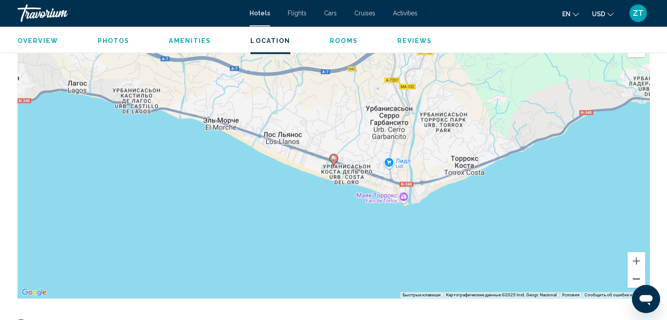
click at [636, 279] on button "Уменьшить" at bounding box center [637, 279] width 18 height 18
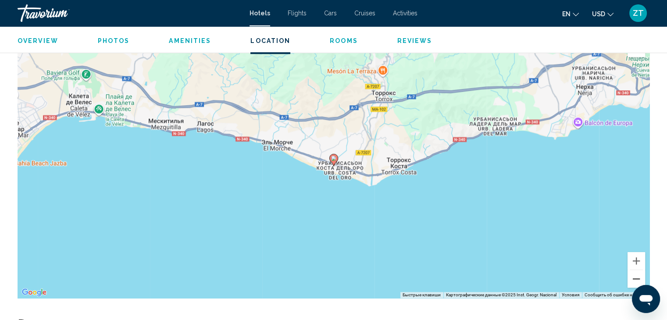
click at [636, 279] on button "Уменьшить" at bounding box center [637, 279] width 18 height 18
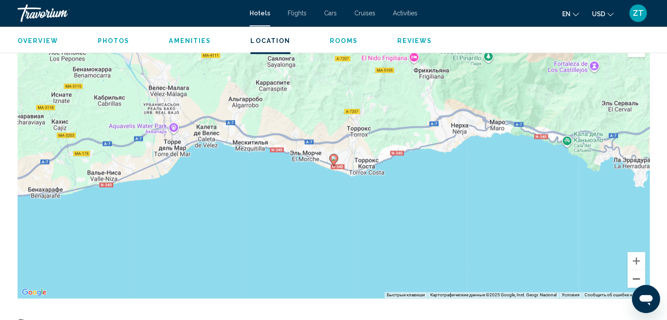
click at [636, 279] on button "Уменьшить" at bounding box center [637, 279] width 18 height 18
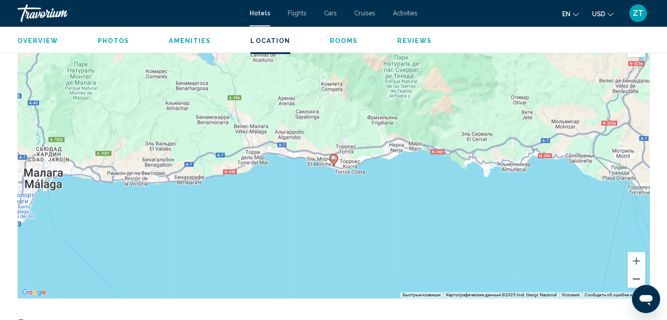
click at [636, 279] on button "Уменьшить" at bounding box center [637, 279] width 18 height 18
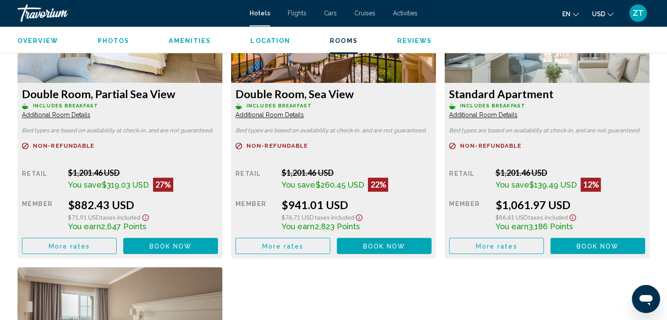
scroll to position [1246, 0]
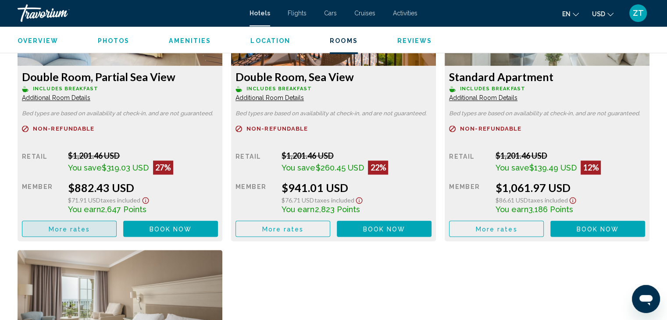
click at [60, 227] on span "More rates" at bounding box center [70, 228] width 42 height 7
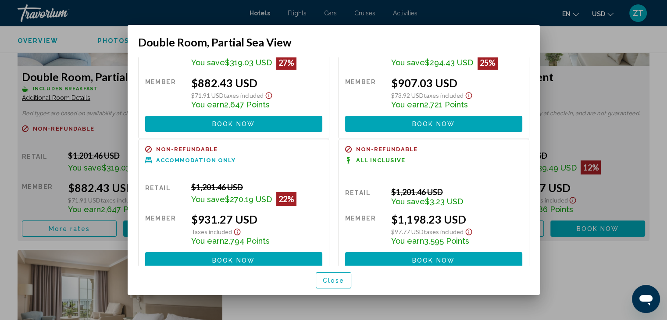
scroll to position [73, 0]
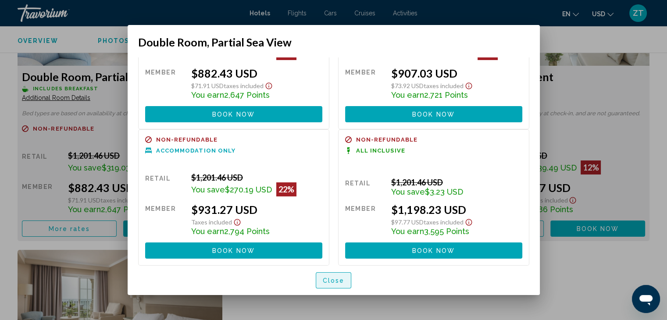
click at [330, 283] on span "Close" at bounding box center [334, 280] width 22 height 7
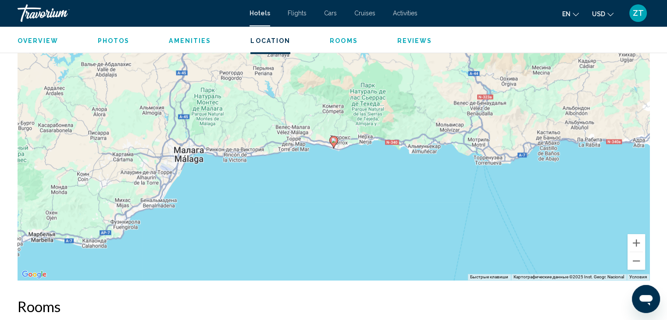
scroll to position [825, 0]
click at [363, 141] on div "Чтобы активировать перетаскивание с помощью клавиатуры, нажмите Alt + Ввод. Пос…" at bounding box center [334, 149] width 632 height 263
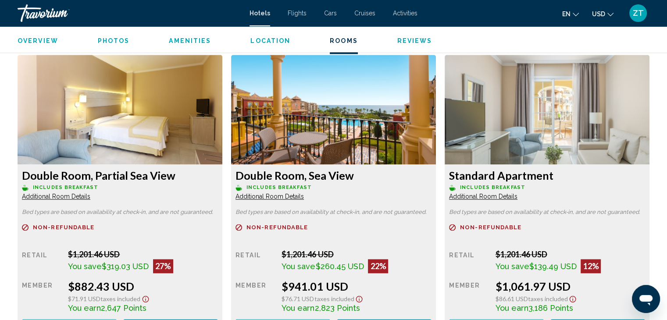
scroll to position [1152, 0]
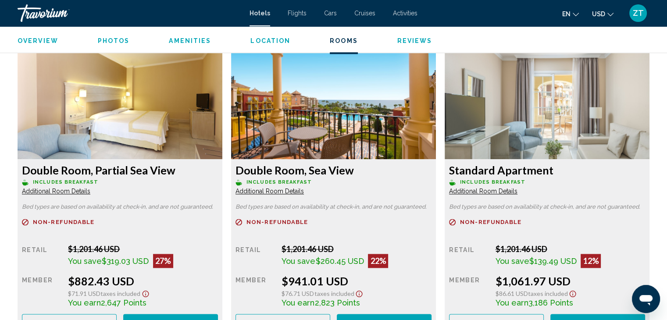
click at [222, 128] on img "Main content" at bounding box center [120, 105] width 205 height 110
click at [90, 188] on span "Additional Room Details" at bounding box center [56, 191] width 68 height 7
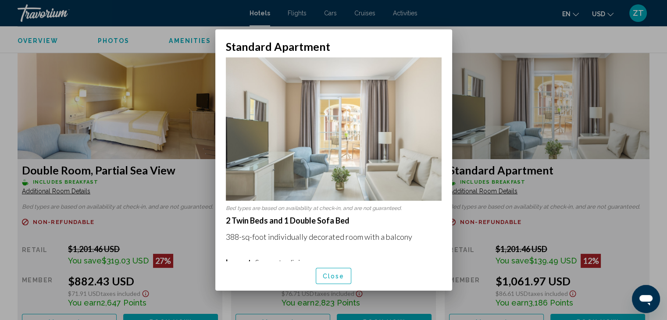
click at [492, 88] on div at bounding box center [333, 160] width 667 height 320
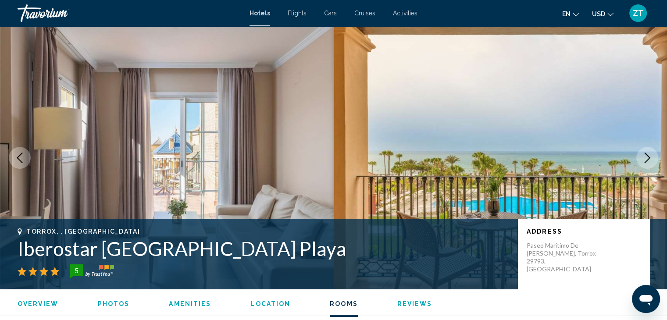
scroll to position [1152, 0]
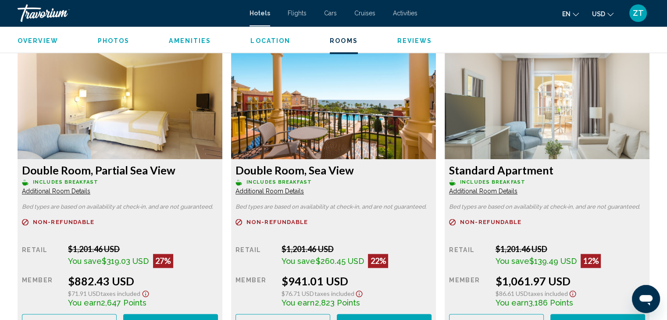
click at [222, 225] on div "Standard Apartment Includes Breakfast Additional Room Details Bed types are bas…" at bounding box center [120, 246] width 205 height 175
